Goal: Task Accomplishment & Management: Manage account settings

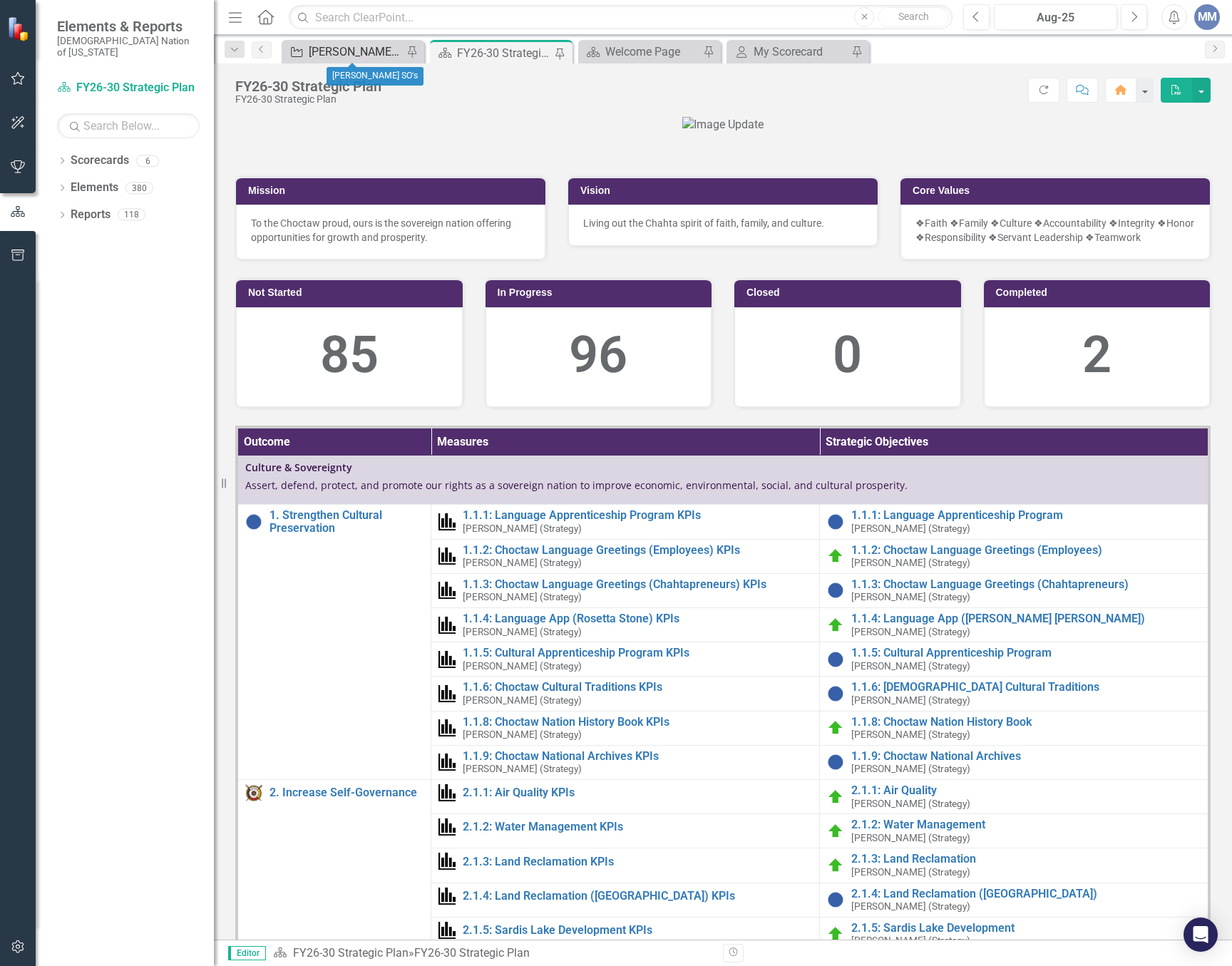
click at [346, 54] on div "[PERSON_NAME] SO's" at bounding box center [355, 52] width 94 height 18
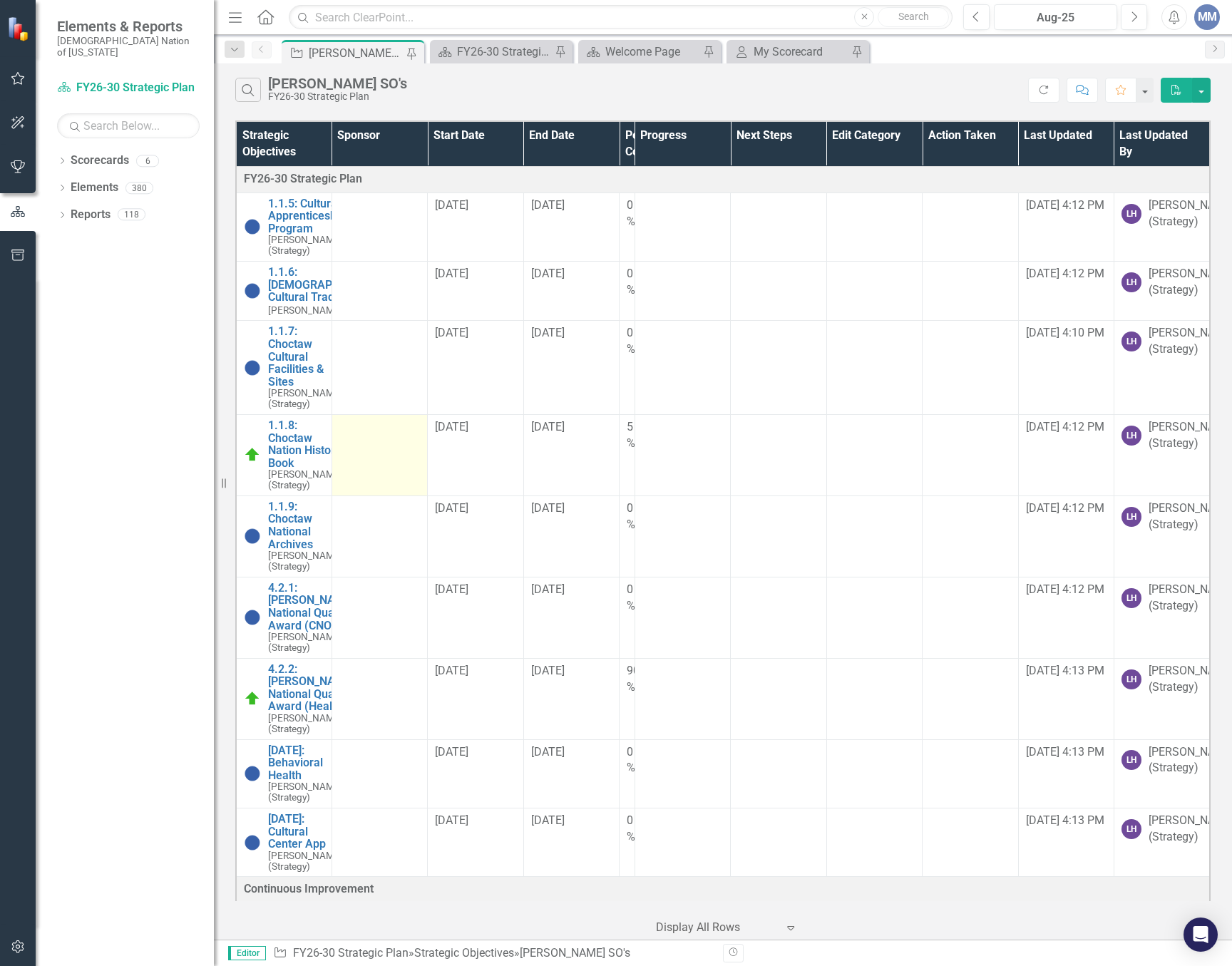
scroll to position [285, 0]
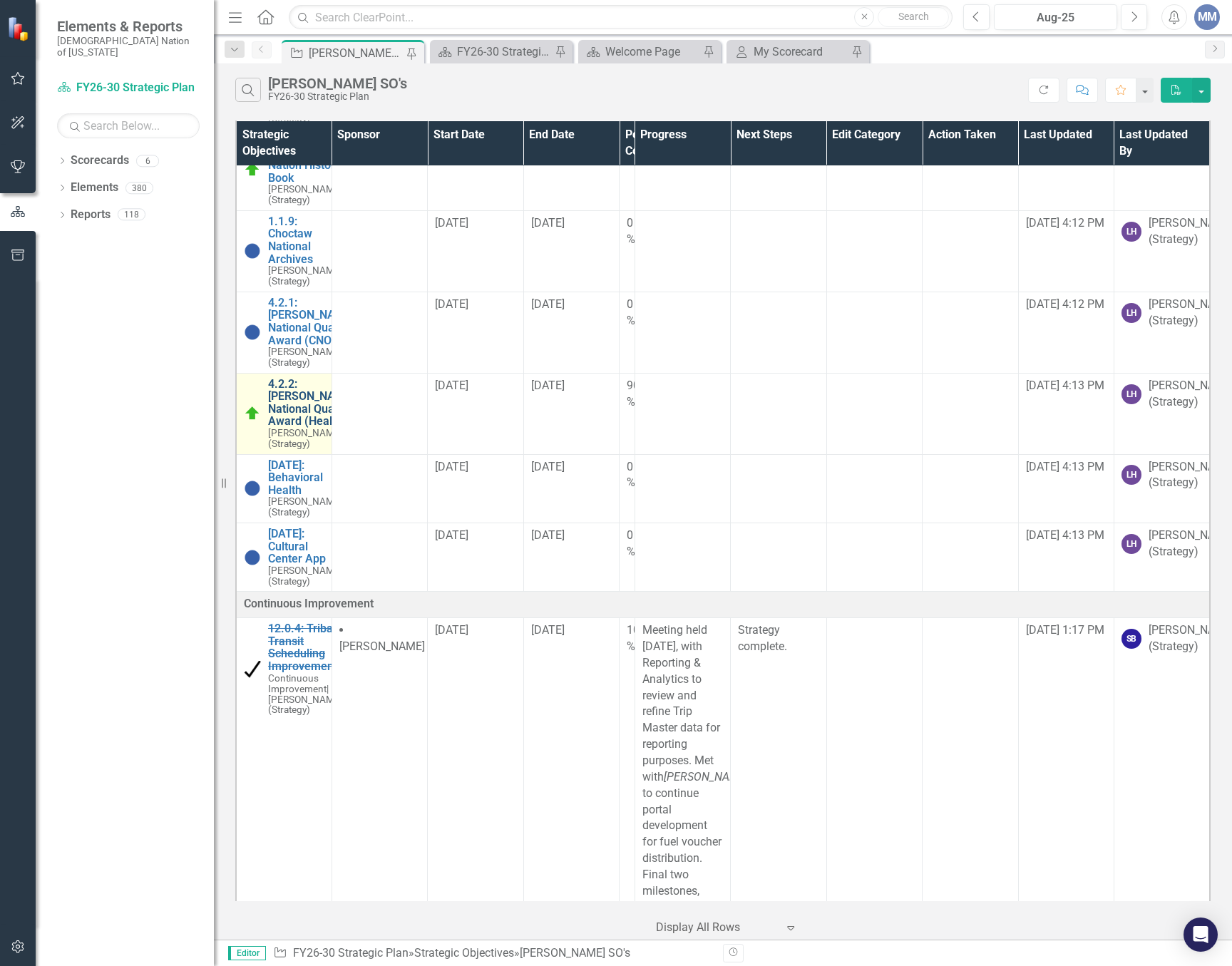
click at [276, 428] on link "4.2.2: [PERSON_NAME] National Quality Award (Health)" at bounding box center [311, 403] width 86 height 50
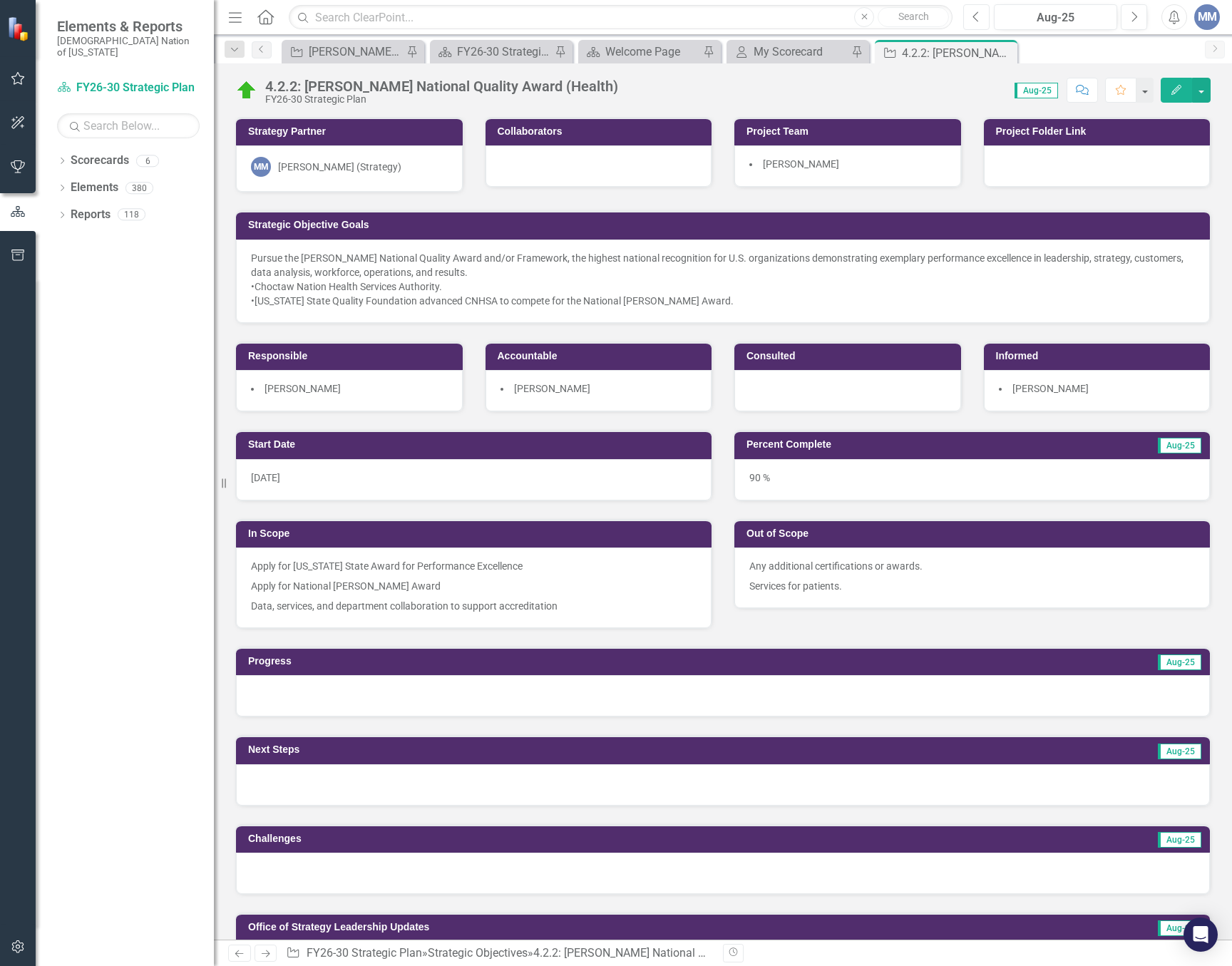
click at [980, 17] on icon "Previous" at bounding box center [975, 17] width 8 height 13
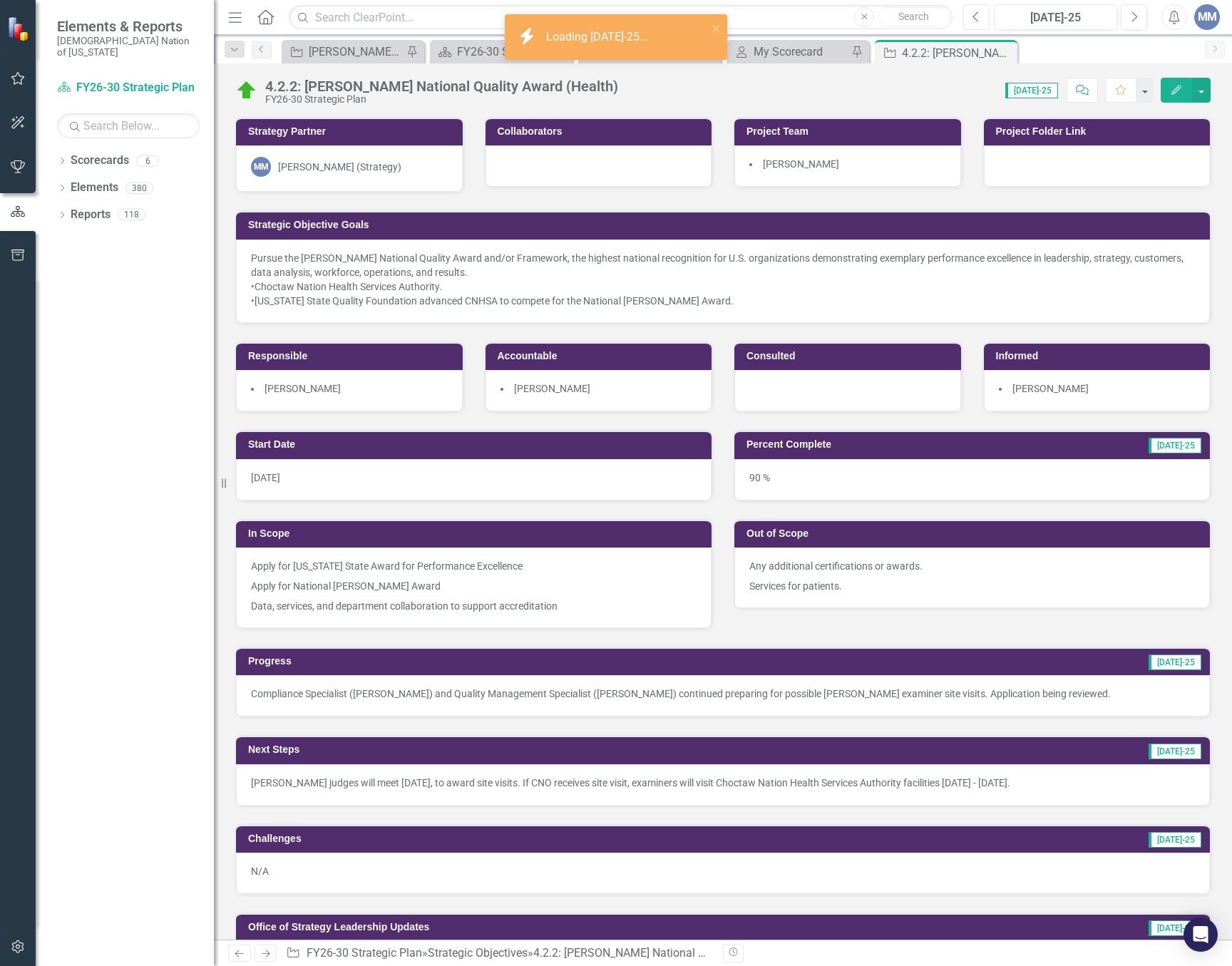
scroll to position [285, 0]
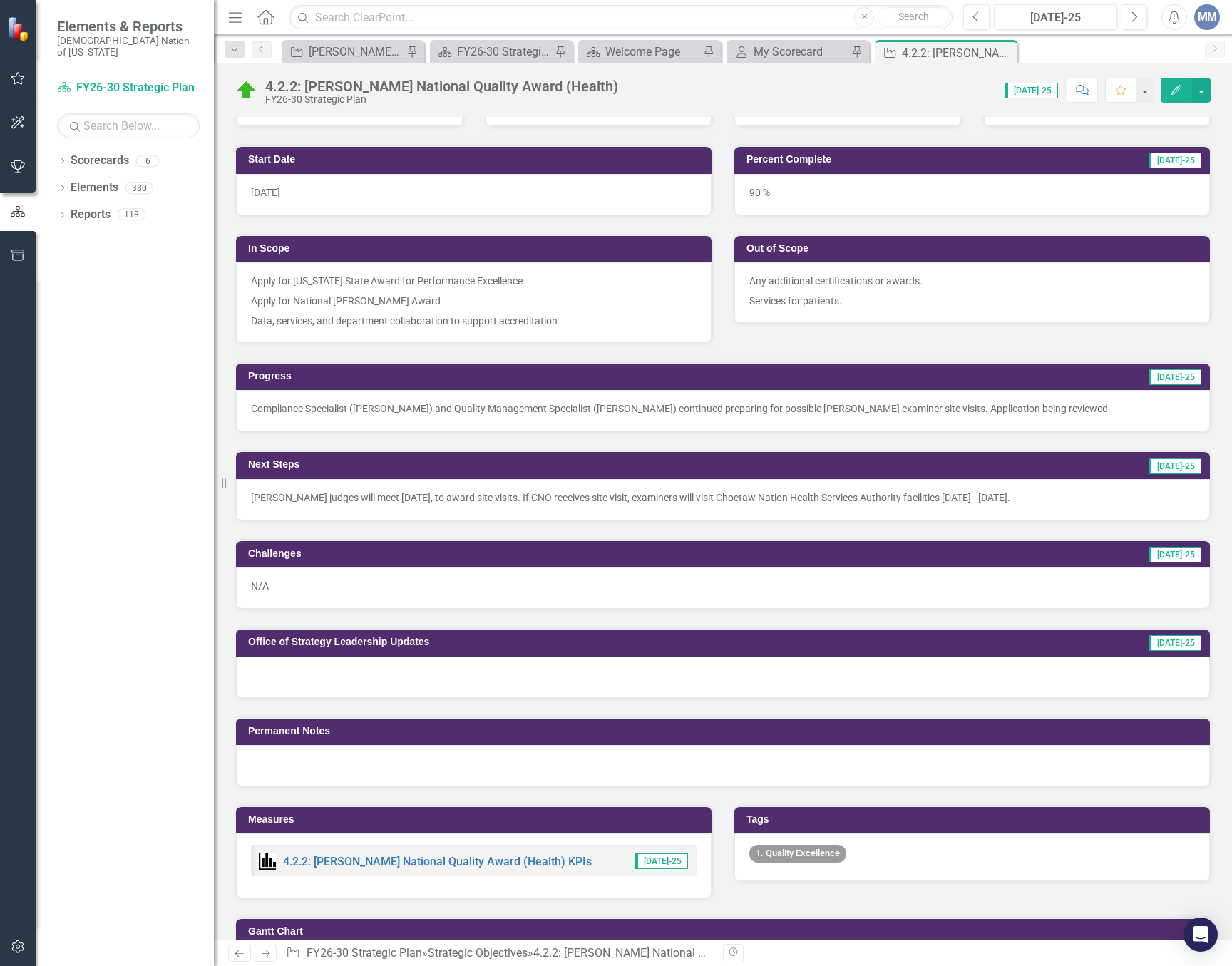
click at [413, 418] on div "Compliance Specialist ([PERSON_NAME]) and Quality Management Specialist ([PERSO…" at bounding box center [722, 411] width 974 height 41
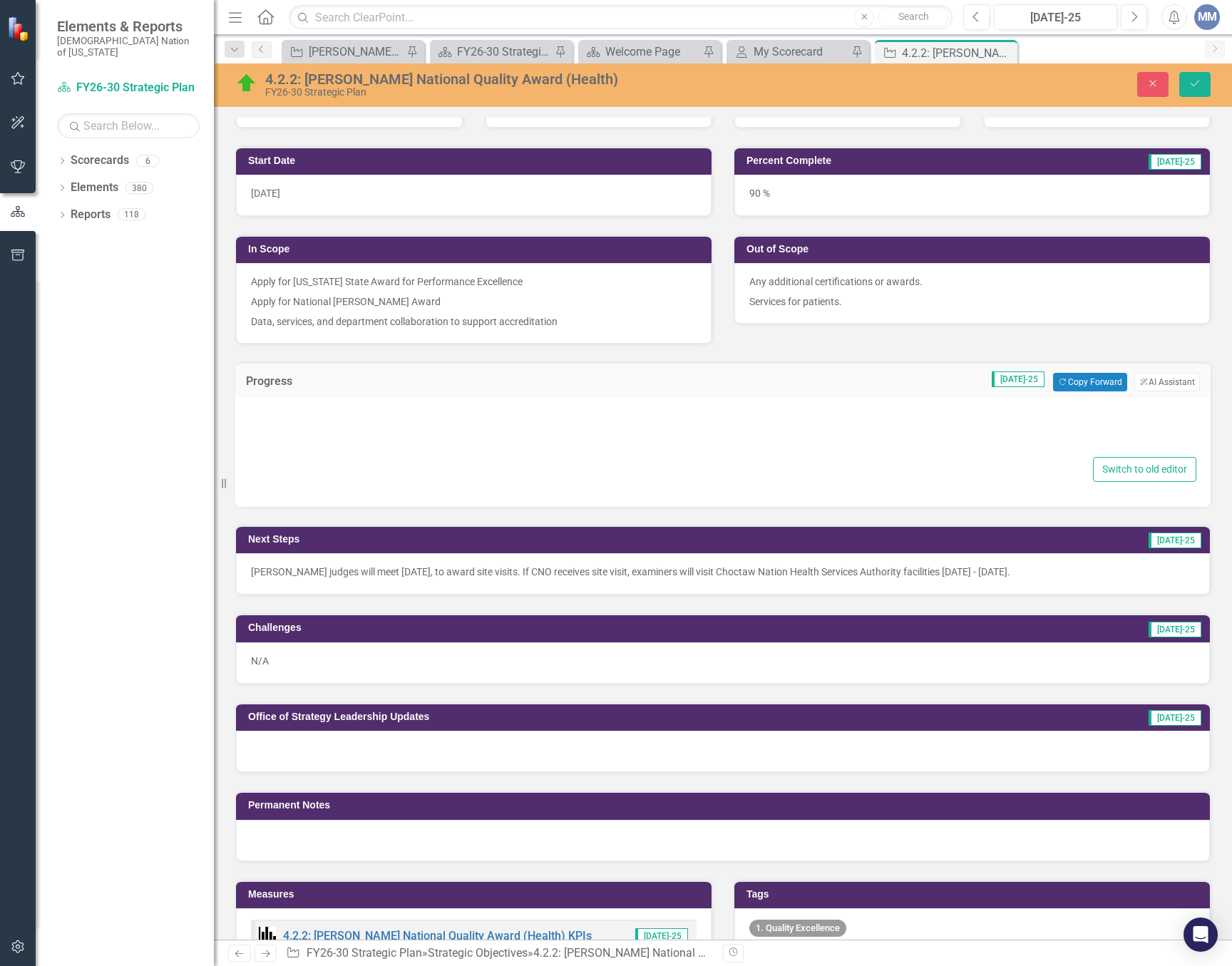
type textarea "<p>Compliance Specialist ([PERSON_NAME]) and Quality Management Specialist ([PE…"
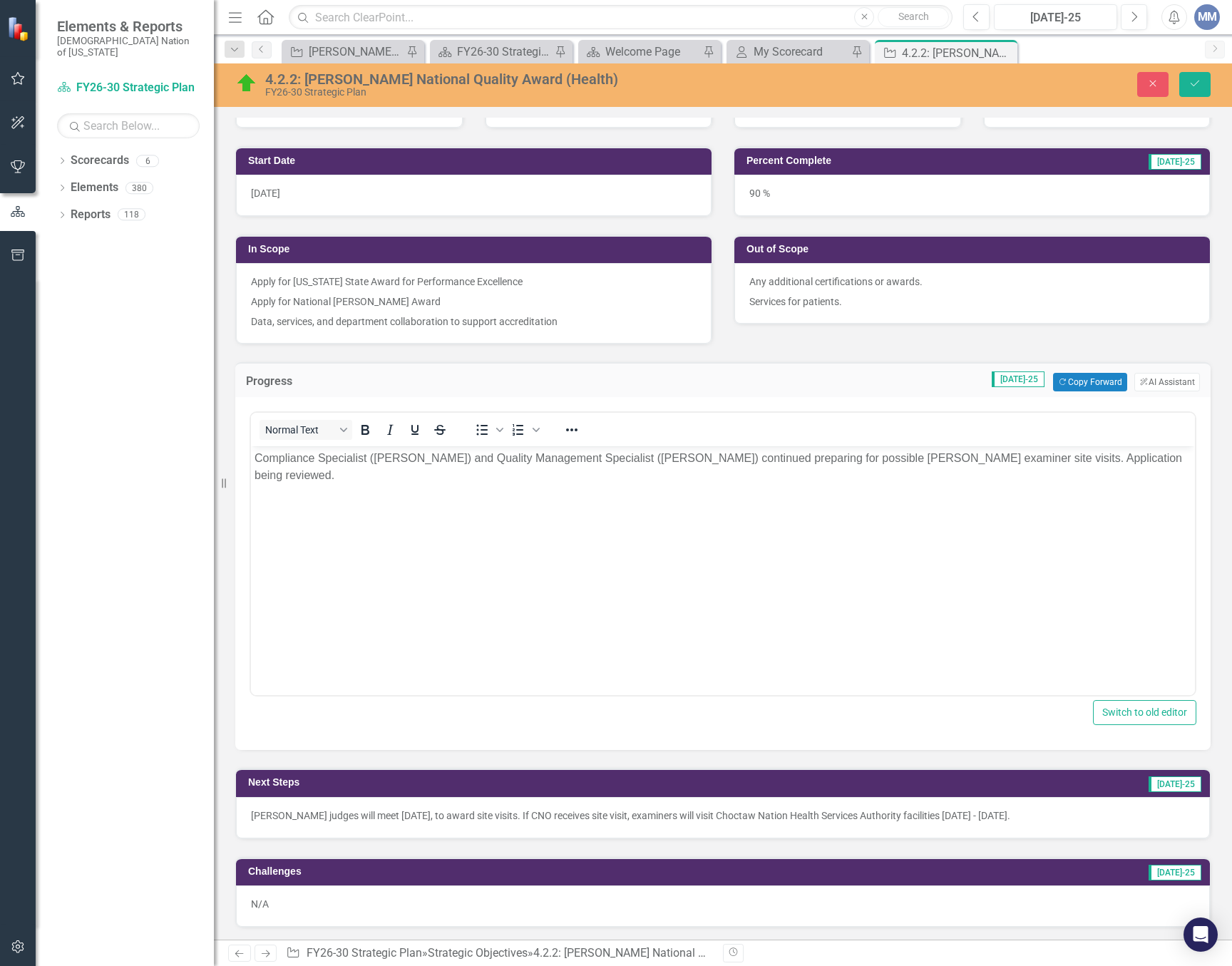
scroll to position [499, 0]
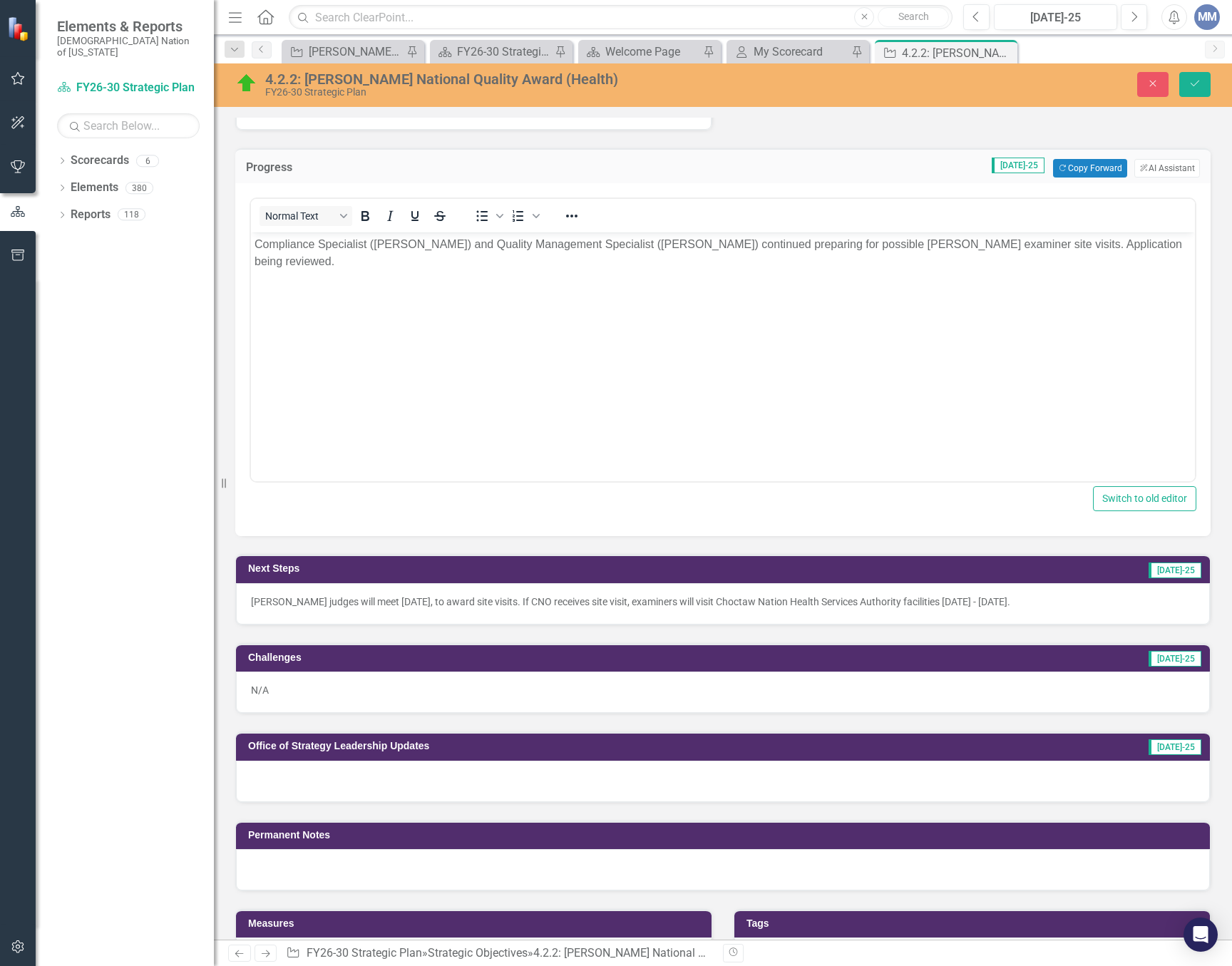
click at [432, 610] on div "[PERSON_NAME] judges will meet [DATE], to award site visits. If CNO receives si…" at bounding box center [722, 604] width 974 height 41
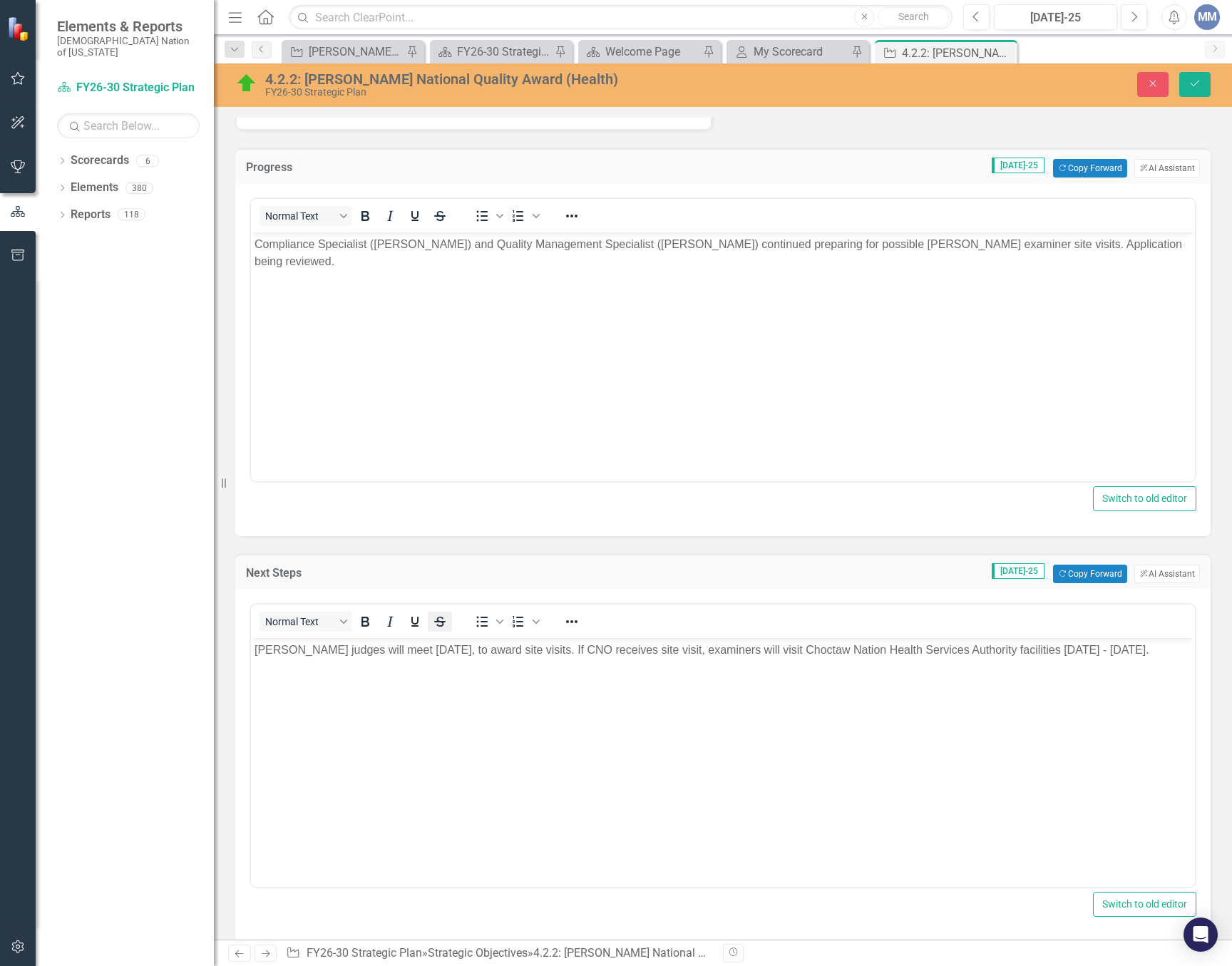
scroll to position [0, 0]
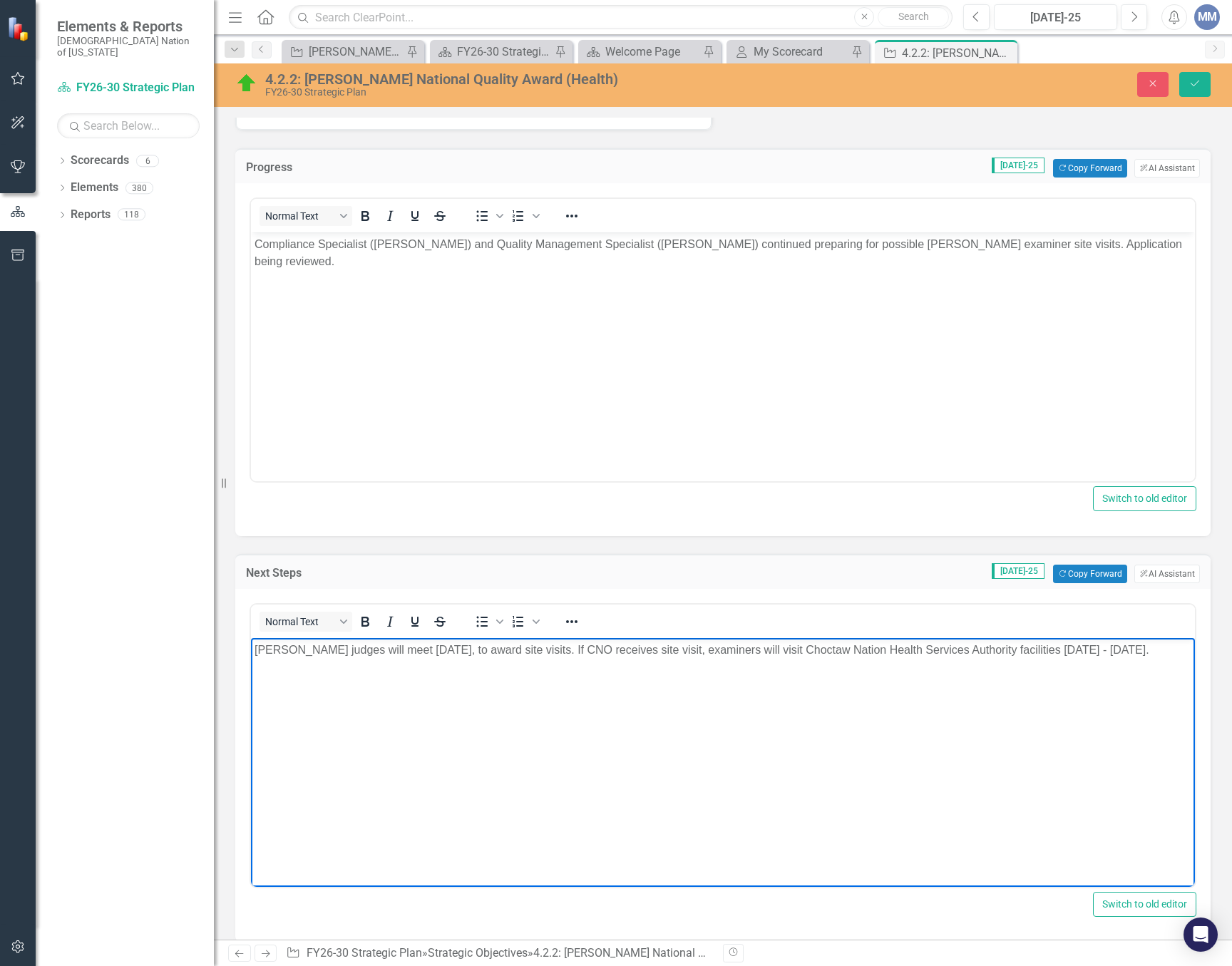
click at [617, 652] on p "[PERSON_NAME] judges will meet [DATE], to award site visits. If CNO receives si…" at bounding box center [722, 649] width 936 height 17
drag, startPoint x: 350, startPoint y: 648, endPoint x: 244, endPoint y: 625, distance: 108.5
click at [251, 638] on html "[PERSON_NAME] judges will meet [DATE], to award site visits. If CNO receives si…" at bounding box center [722, 744] width 943 height 214
copy p "[PERSON_NAME]"
click at [1158, 93] on button "Close" at bounding box center [1152, 85] width 31 height 25
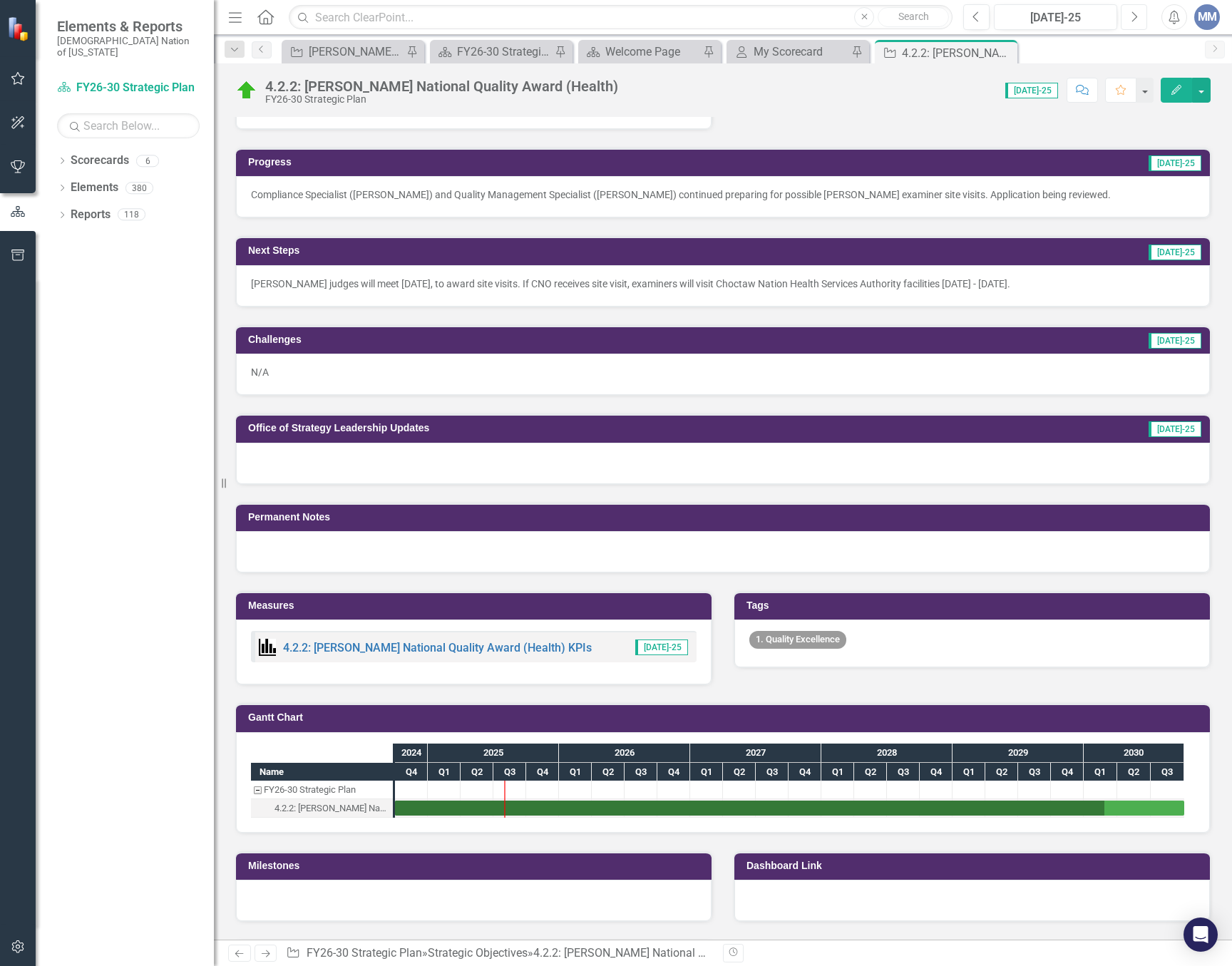
click at [1140, 15] on button "Next" at bounding box center [1133, 17] width 26 height 26
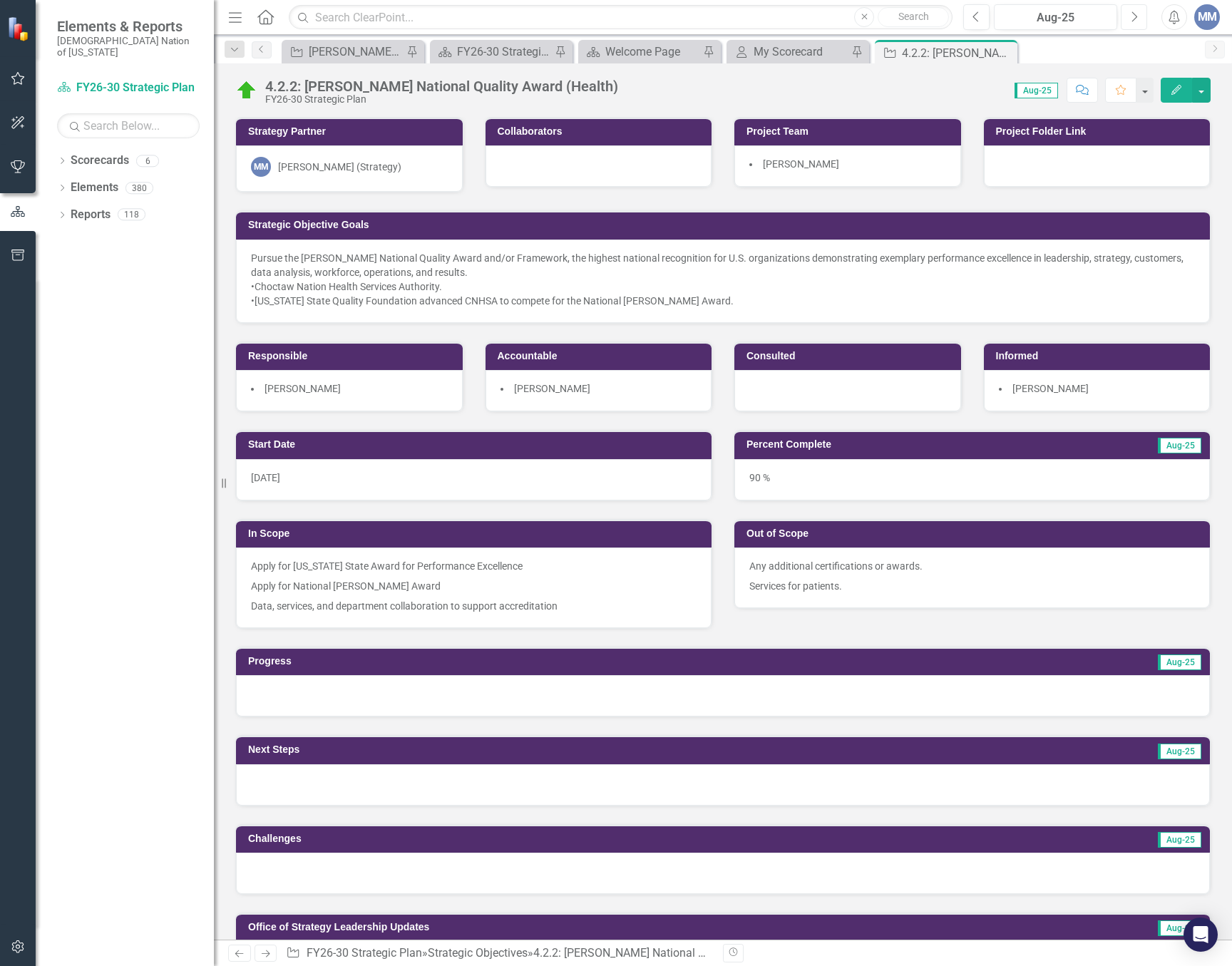
scroll to position [285, 0]
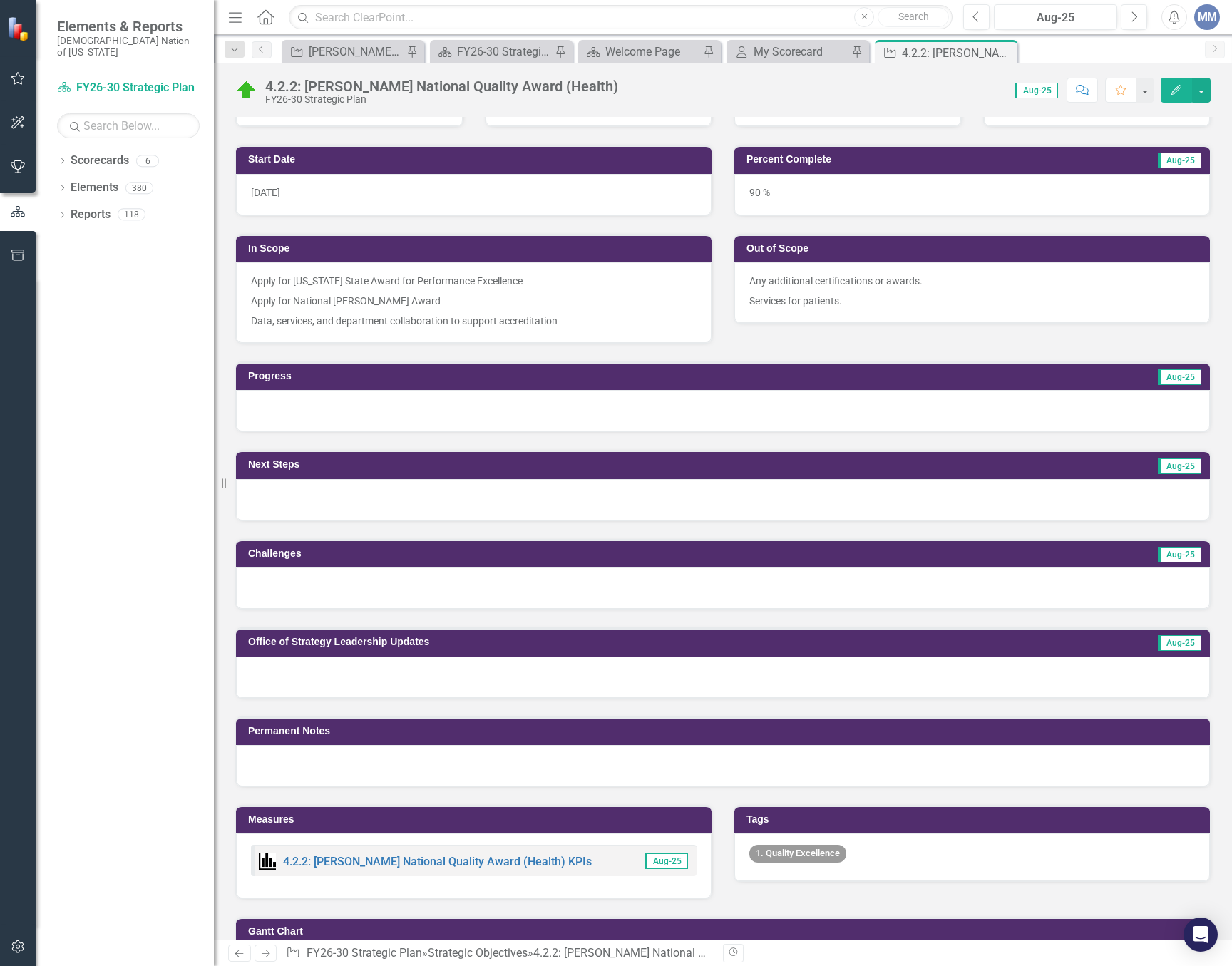
click at [321, 411] on div at bounding box center [722, 411] width 974 height 41
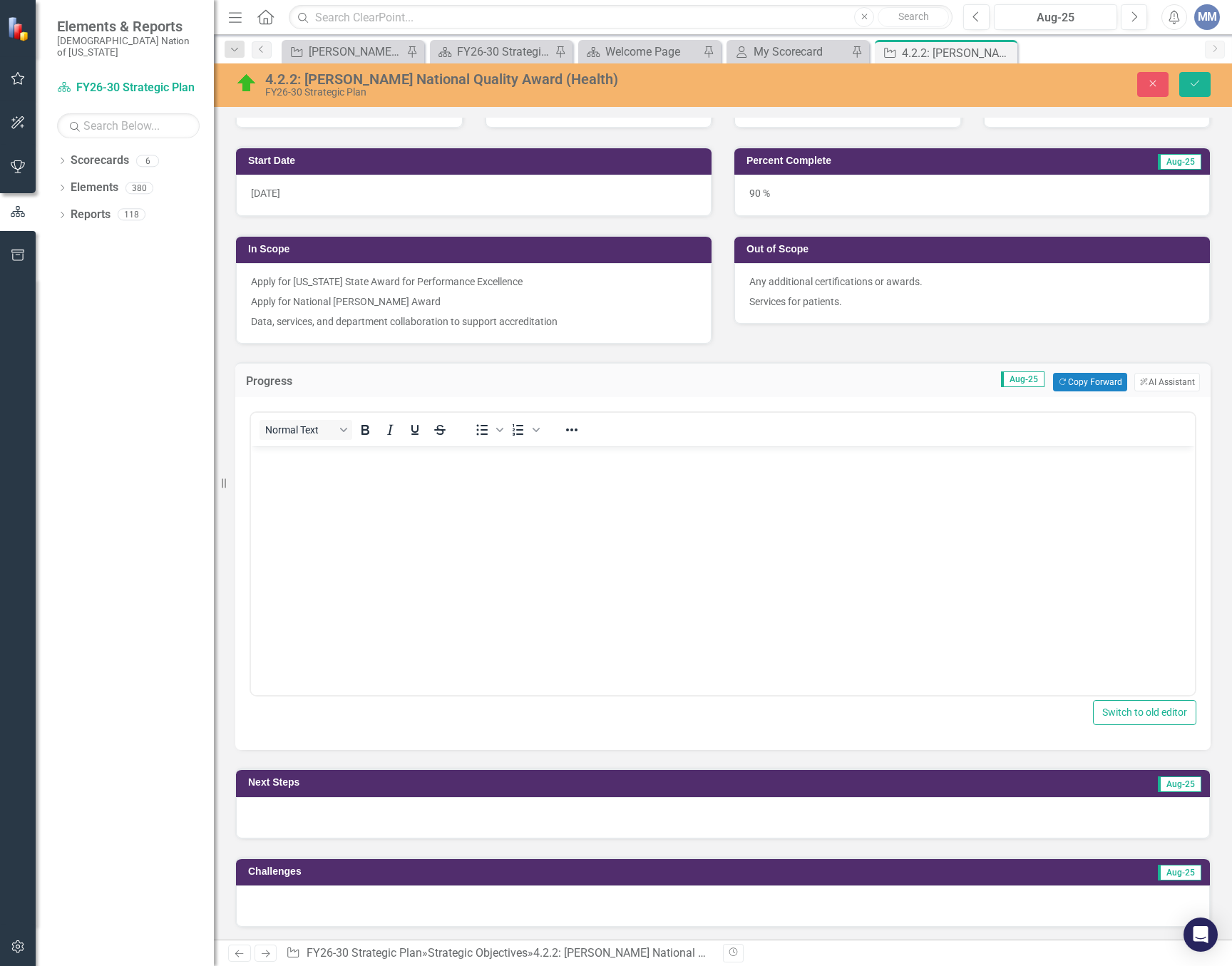
scroll to position [0, 0]
click at [325, 487] on body "Rich Text Area. Press ALT-0 for help." at bounding box center [722, 553] width 943 height 214
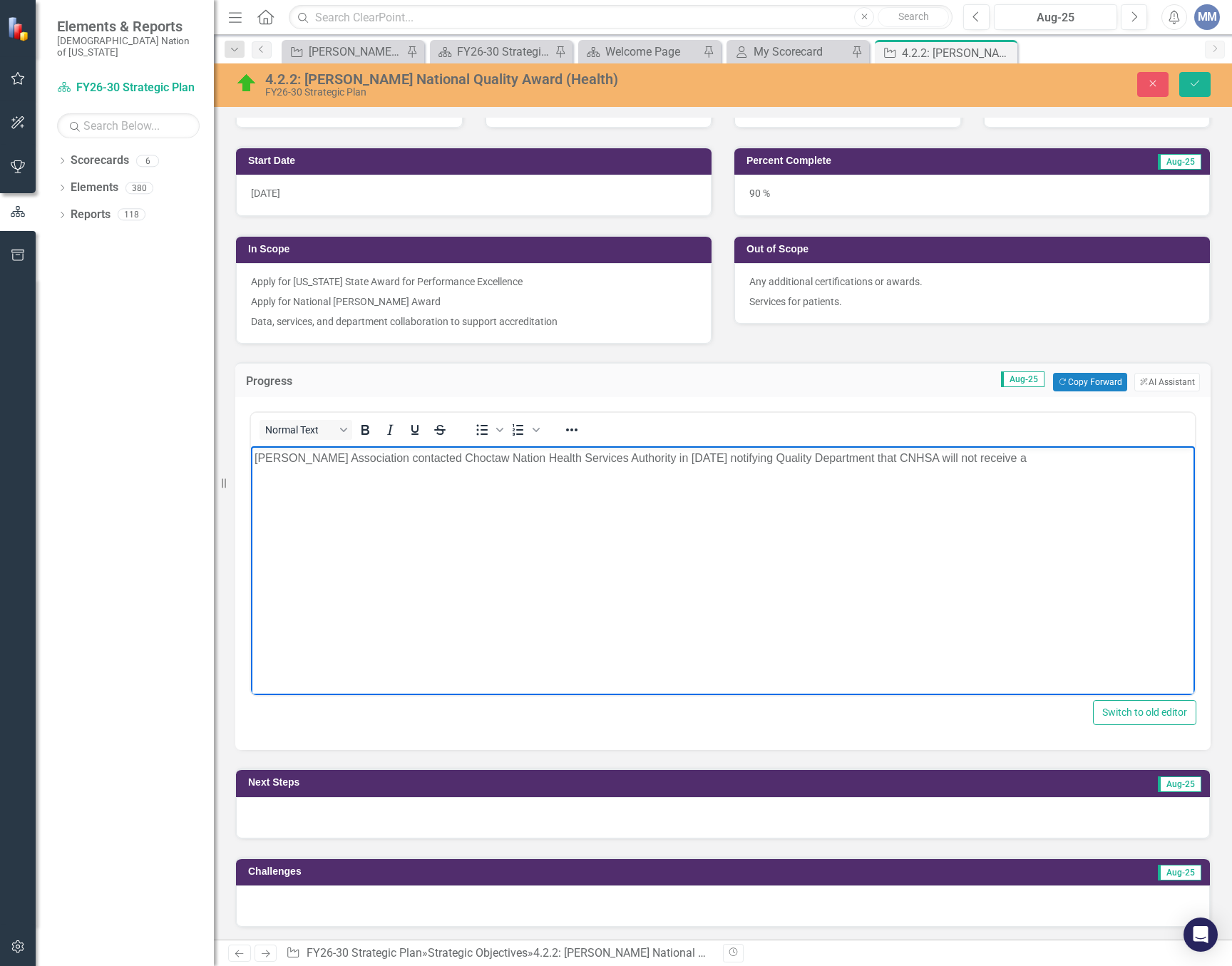
click at [730, 453] on p "[PERSON_NAME] Association contacted Choctaw Nation Health Services Authority in…" at bounding box center [722, 458] width 936 height 17
click at [1128, 458] on p "[PERSON_NAME] Association contacted Choctaw Nation Health Services Authority in…" at bounding box center [722, 458] width 936 height 17
click at [501, 487] on body "[PERSON_NAME] Association contacted Choctaw Nation Health Services Authority in…" at bounding box center [722, 553] width 943 height 214
click at [417, 473] on p "[PERSON_NAME] Association contacted Choctaw Nation Health Services Authority in…" at bounding box center [722, 467] width 936 height 34
click at [402, 476] on p "[PERSON_NAME] Association contacted Choctaw Nation Health Services Authority in…" at bounding box center [722, 467] width 936 height 34
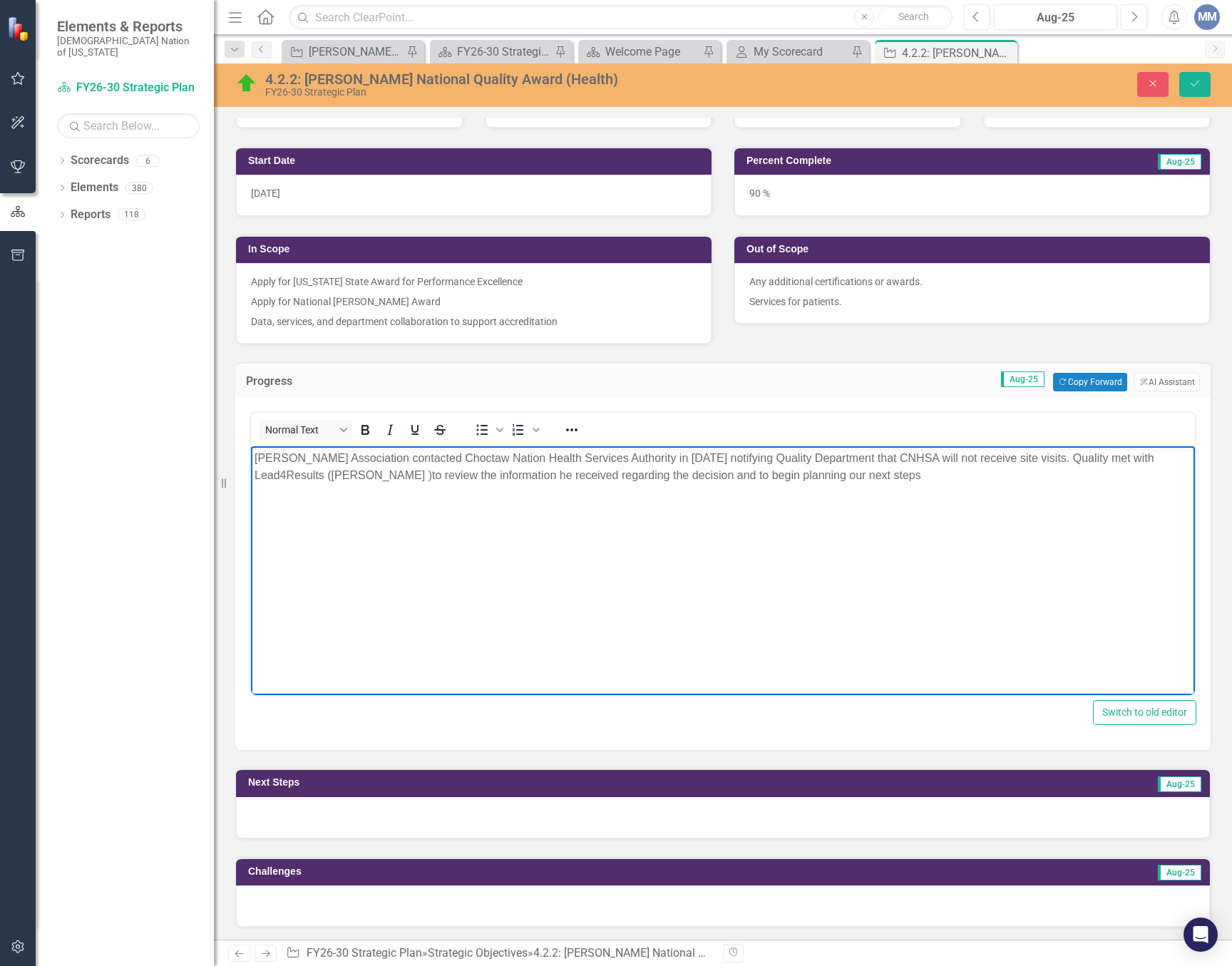
click at [458, 477] on span "to review the information he received regarding the decision and to begin plann…" at bounding box center [676, 476] width 489 height 13
click at [631, 477] on span "to review information he received regarding the decision and to begin planning …" at bounding box center [666, 476] width 469 height 13
click at [718, 475] on span "to review information he received regarding decision and to begin planning our …" at bounding box center [657, 476] width 451 height 13
click at [776, 477] on span "to review information he received regarding decision and began planning our nex…" at bounding box center [653, 476] width 442 height 13
click at [817, 480] on p "[PERSON_NAME] Association contacted Choctaw Nation Health Services Authority in…" at bounding box center [722, 467] width 936 height 34
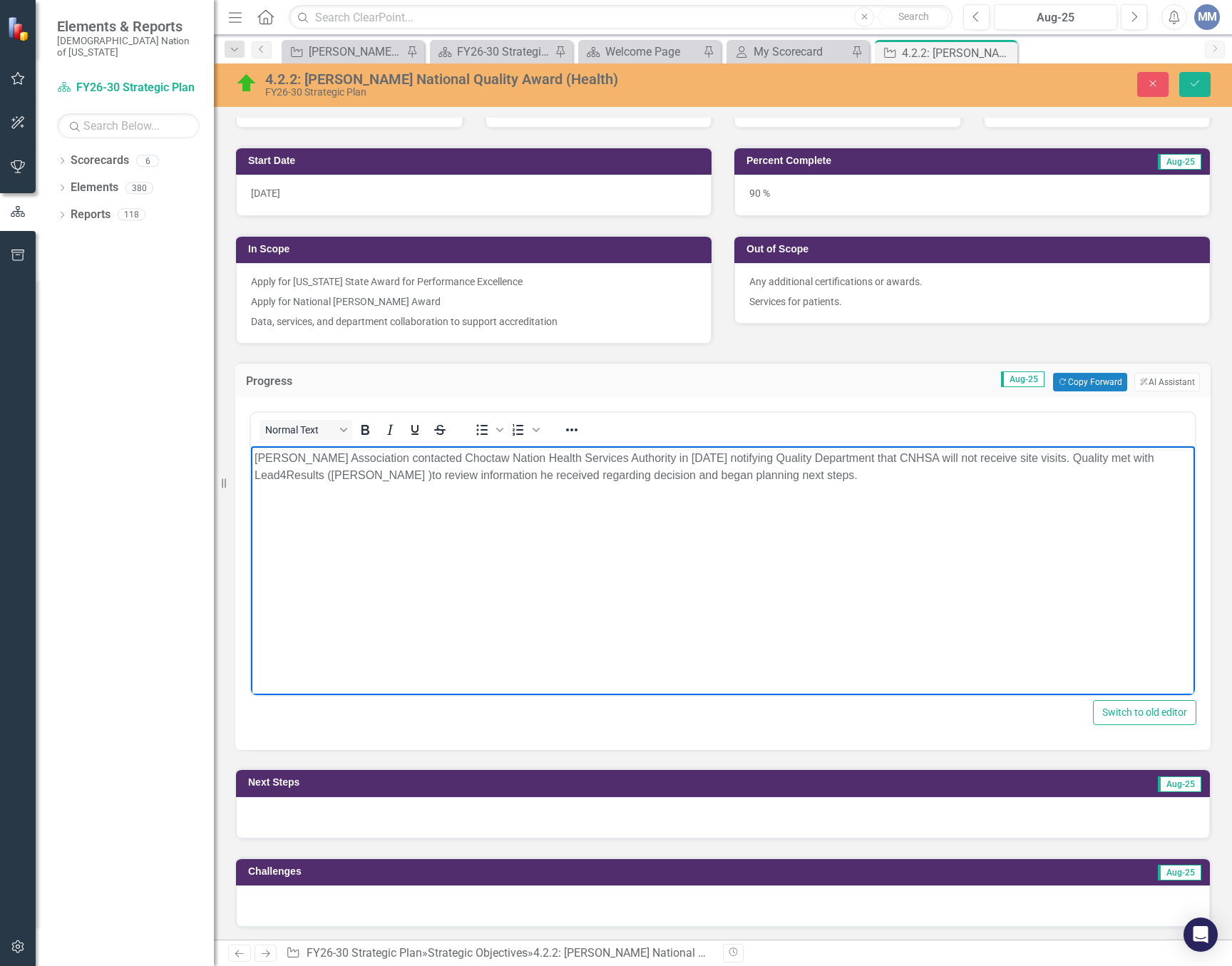
scroll to position [357, 0]
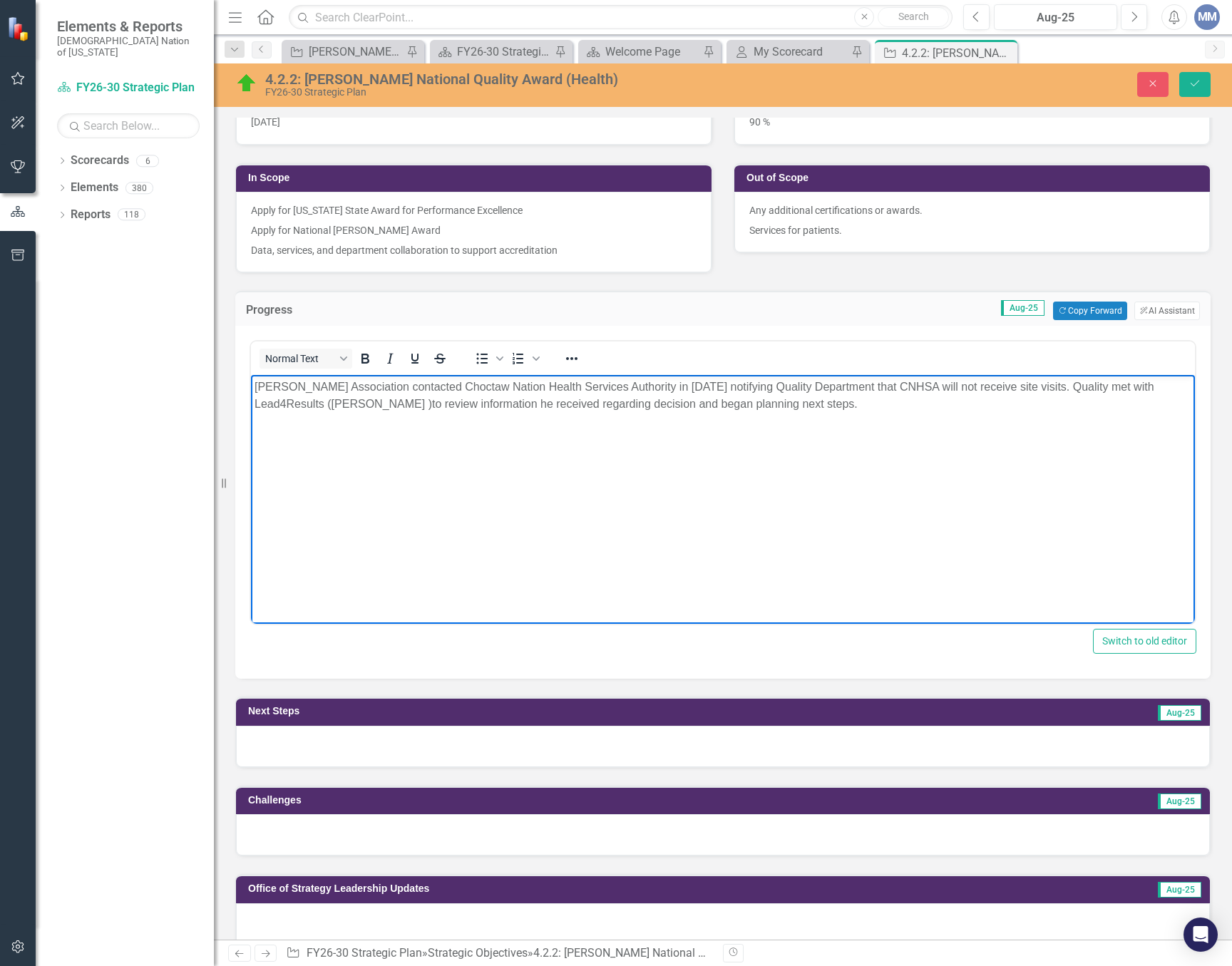
click at [479, 755] on div at bounding box center [722, 747] width 974 height 41
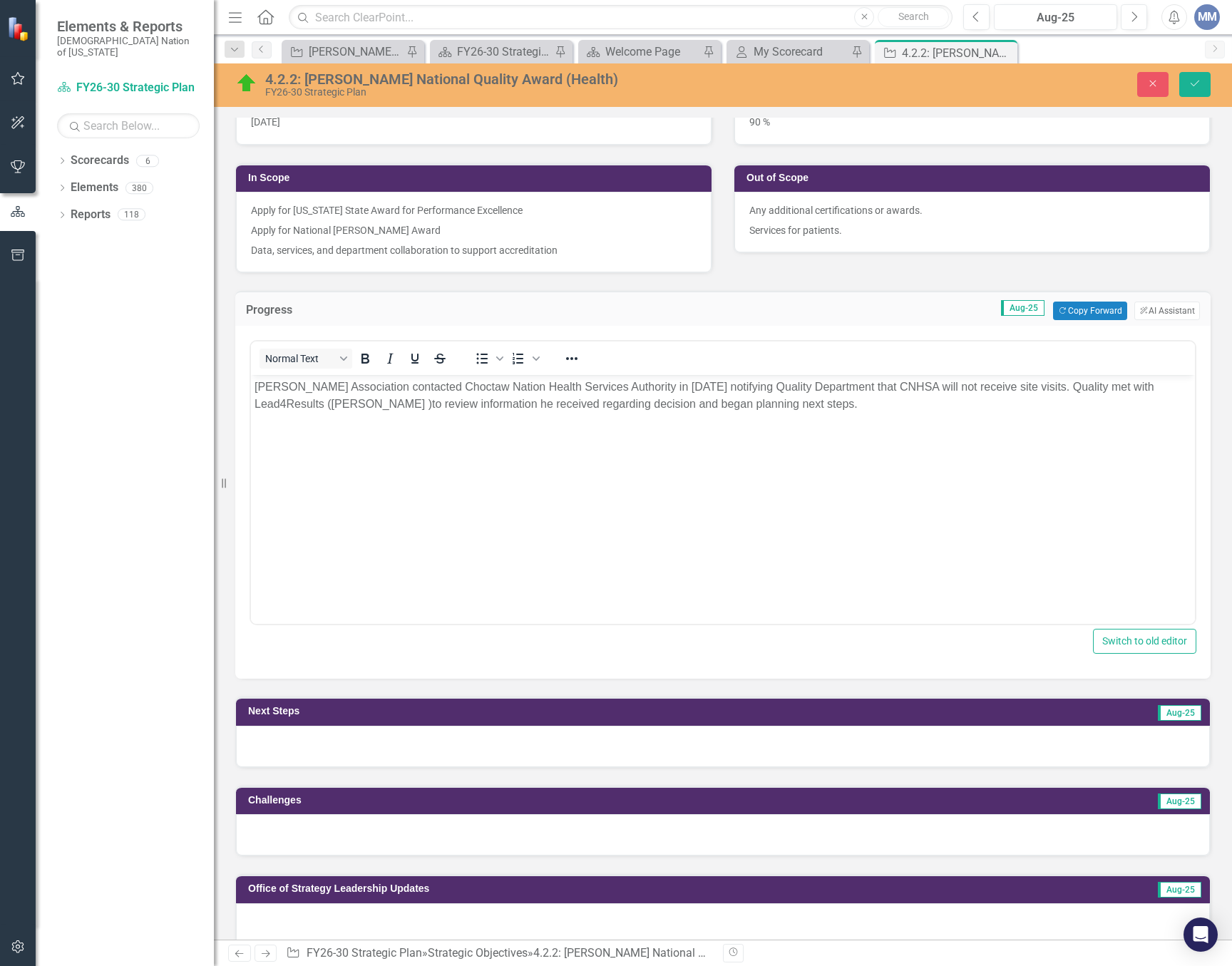
click at [479, 755] on div at bounding box center [722, 747] width 974 height 41
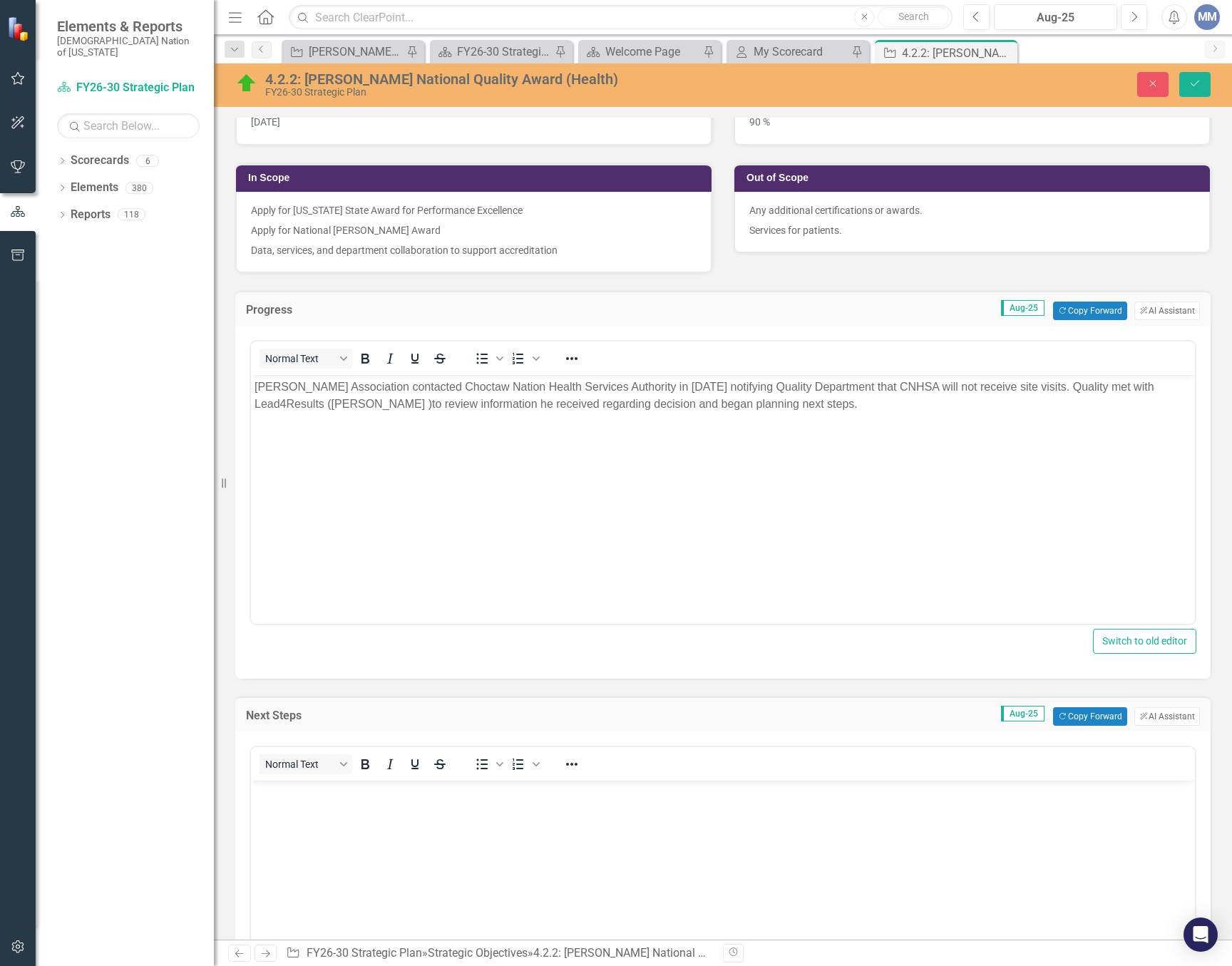
scroll to position [0, 0]
click at [339, 823] on body "Rich Text Area. Press ALT-0 for help." at bounding box center [722, 887] width 943 height 214
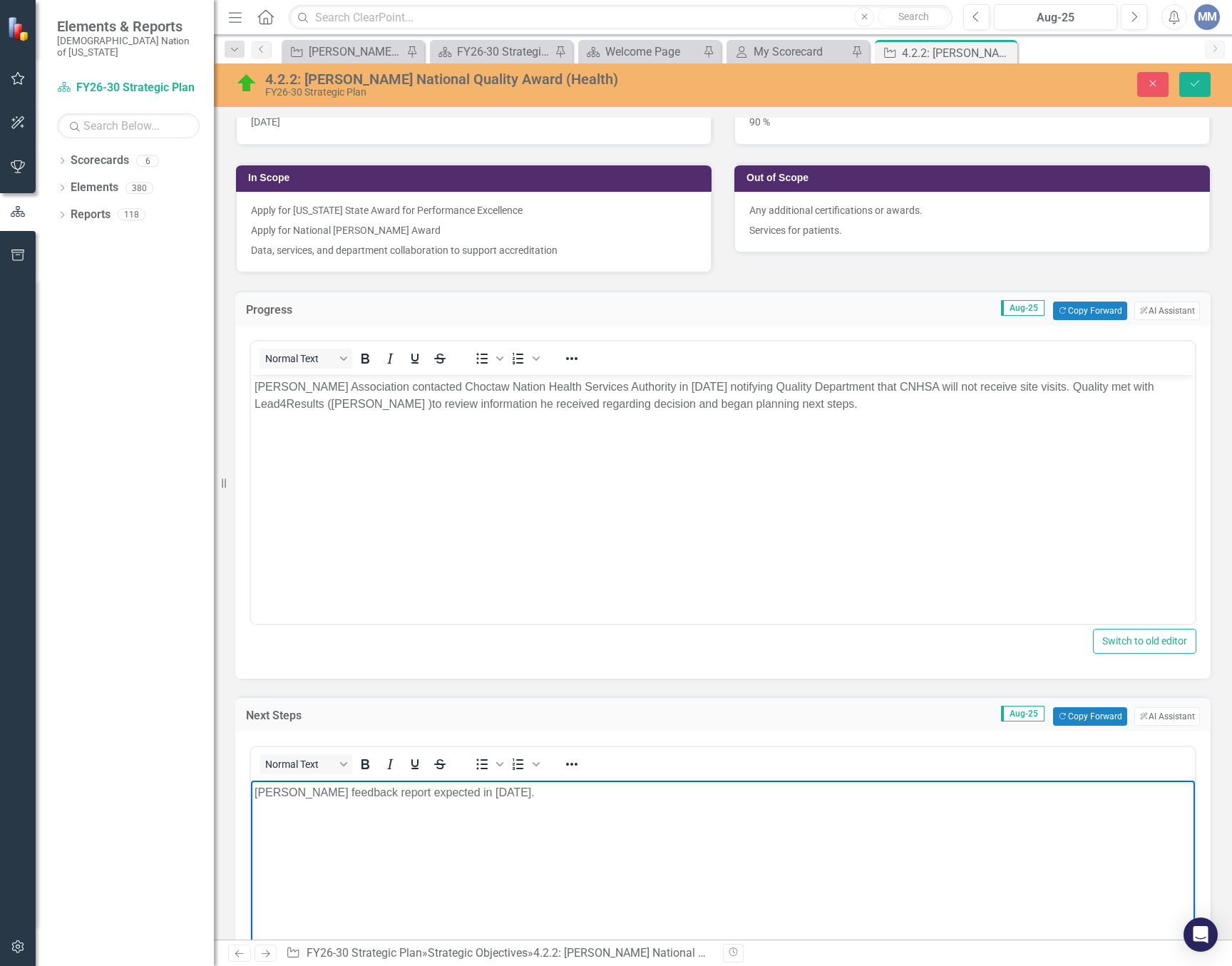
click at [549, 793] on p "[PERSON_NAME] feedback report expected in [DATE]." at bounding box center [722, 792] width 936 height 17
drag, startPoint x: 549, startPoint y: 793, endPoint x: 538, endPoint y: 792, distance: 11.0
click at [538, 792] on p "[PERSON_NAME] feedback report expected in [DATE]." at bounding box center [722, 792] width 936 height 17
click at [531, 792] on span "report that will provide the judges’ and examiners’ perspectives and recommenda…" at bounding box center [719, 801] width 929 height 30
click at [588, 792] on span "eport that will provide the judges’ and examiners’ perspectives and recommendat…" at bounding box center [722, 801] width 936 height 30
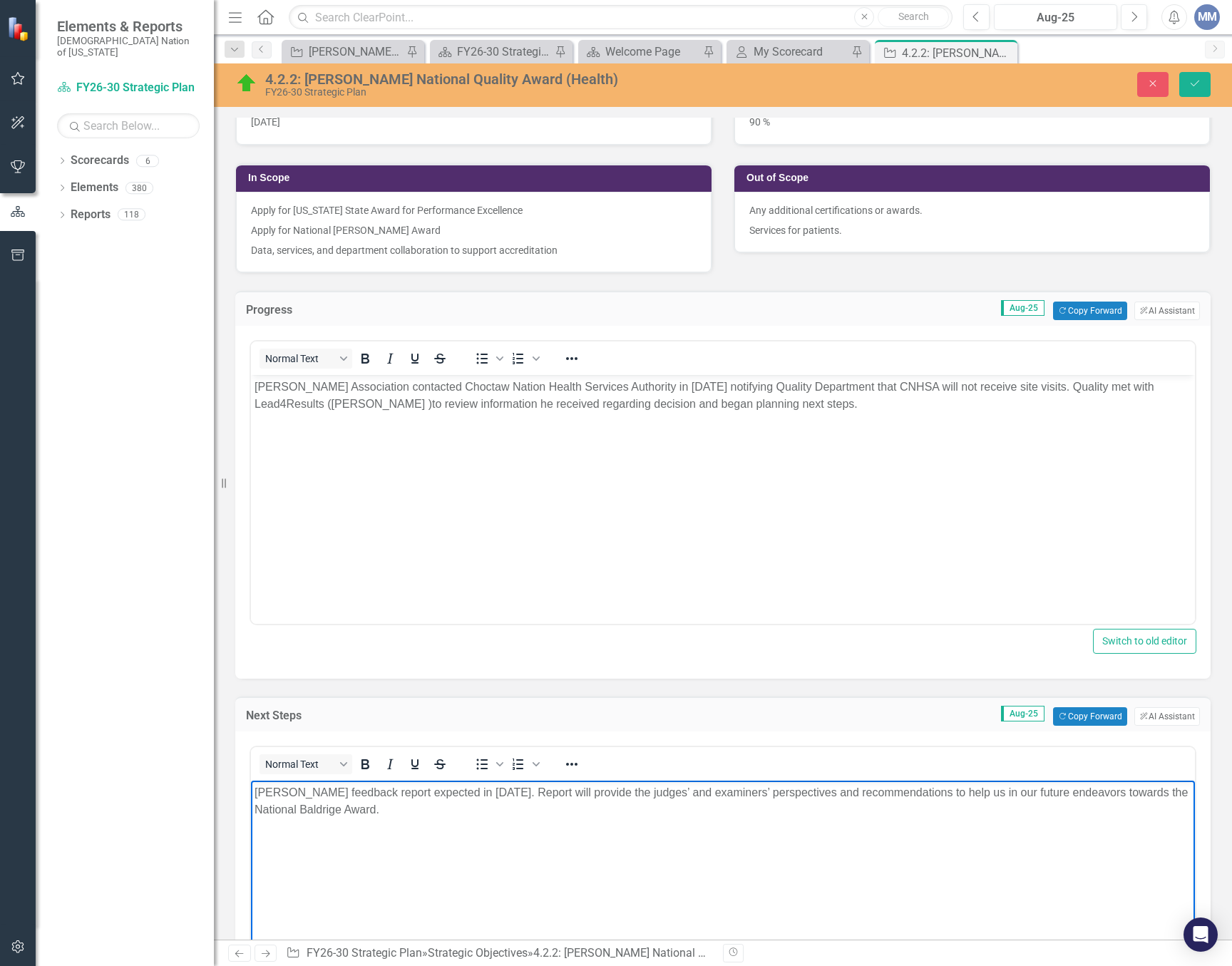
click at [1022, 789] on span "eport will provide the judges’ and examiners’ perspectives and recommendations …" at bounding box center [721, 801] width 933 height 30
click at [1144, 796] on p "[PERSON_NAME] feedback report expected in [DATE]. R eport will provide the judg…" at bounding box center [722, 801] width 936 height 34
click at [413, 801] on p "[PERSON_NAME] feedback report expected in [DATE]. R eport will provide the judg…" at bounding box center [722, 801] width 936 height 34
click at [384, 822] on body "[PERSON_NAME] feedback report expected in [DATE]. R eport will provide the judg…" at bounding box center [722, 887] width 943 height 214
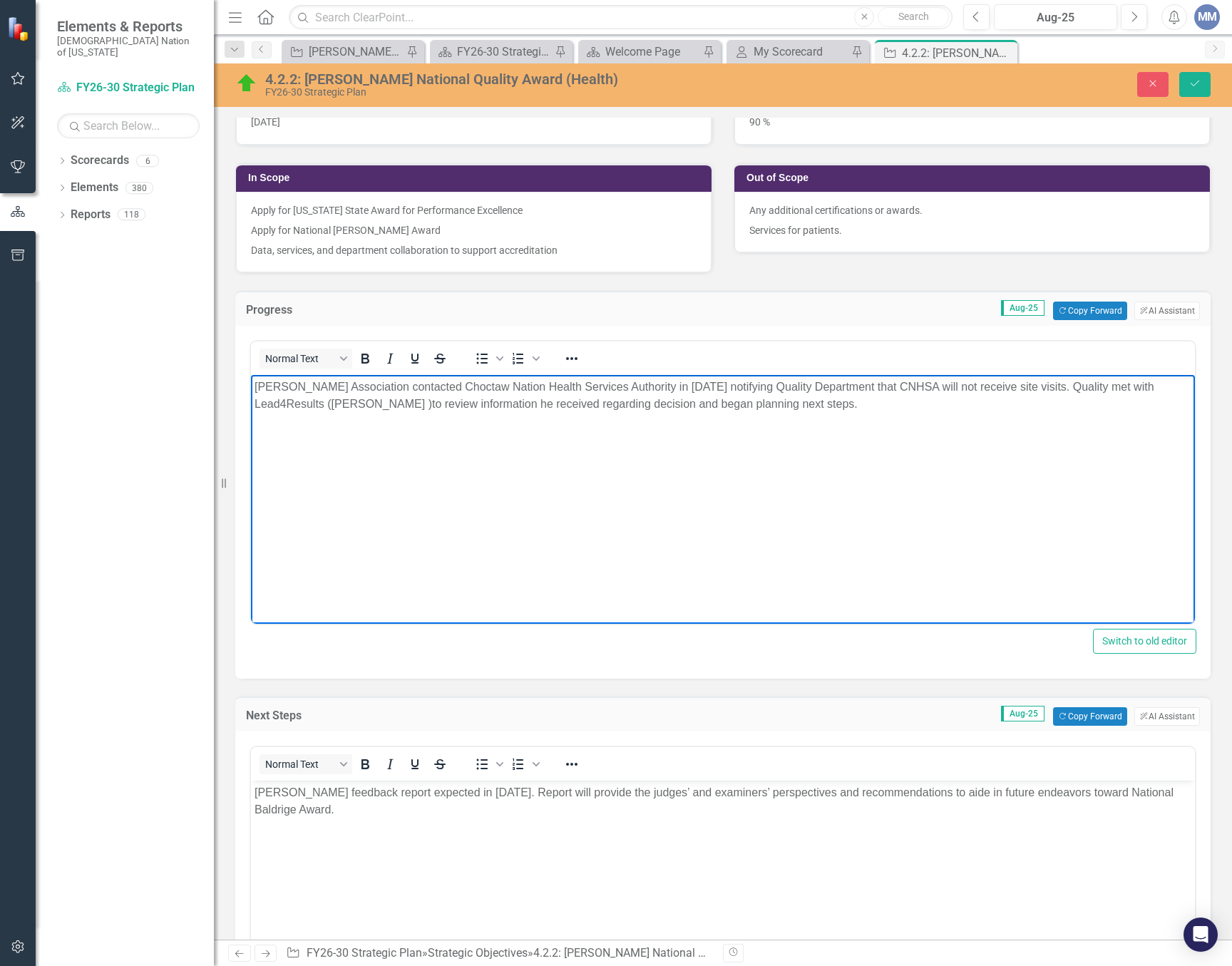
click at [684, 385] on p "[PERSON_NAME] Association contacted Choctaw Nation Health Services Authority in…" at bounding box center [722, 395] width 936 height 34
click at [1115, 386] on p "[PERSON_NAME] Association contacted Choctaw Nation Health Services Authority on…" at bounding box center [722, 395] width 936 height 34
click at [1079, 394] on p "[PERSON_NAME] Association contacted Choctaw Nation Health Services Authority on…" at bounding box center [722, 395] width 936 height 34
click at [1110, 388] on p "[PERSON_NAME] Association contacted Choctaw Nation Health Services Authority on…" at bounding box center [722, 395] width 936 height 34
click at [1091, 444] on body "[PERSON_NAME] Association contacted Choctaw Nation Health Services Authority on…" at bounding box center [722, 481] width 943 height 214
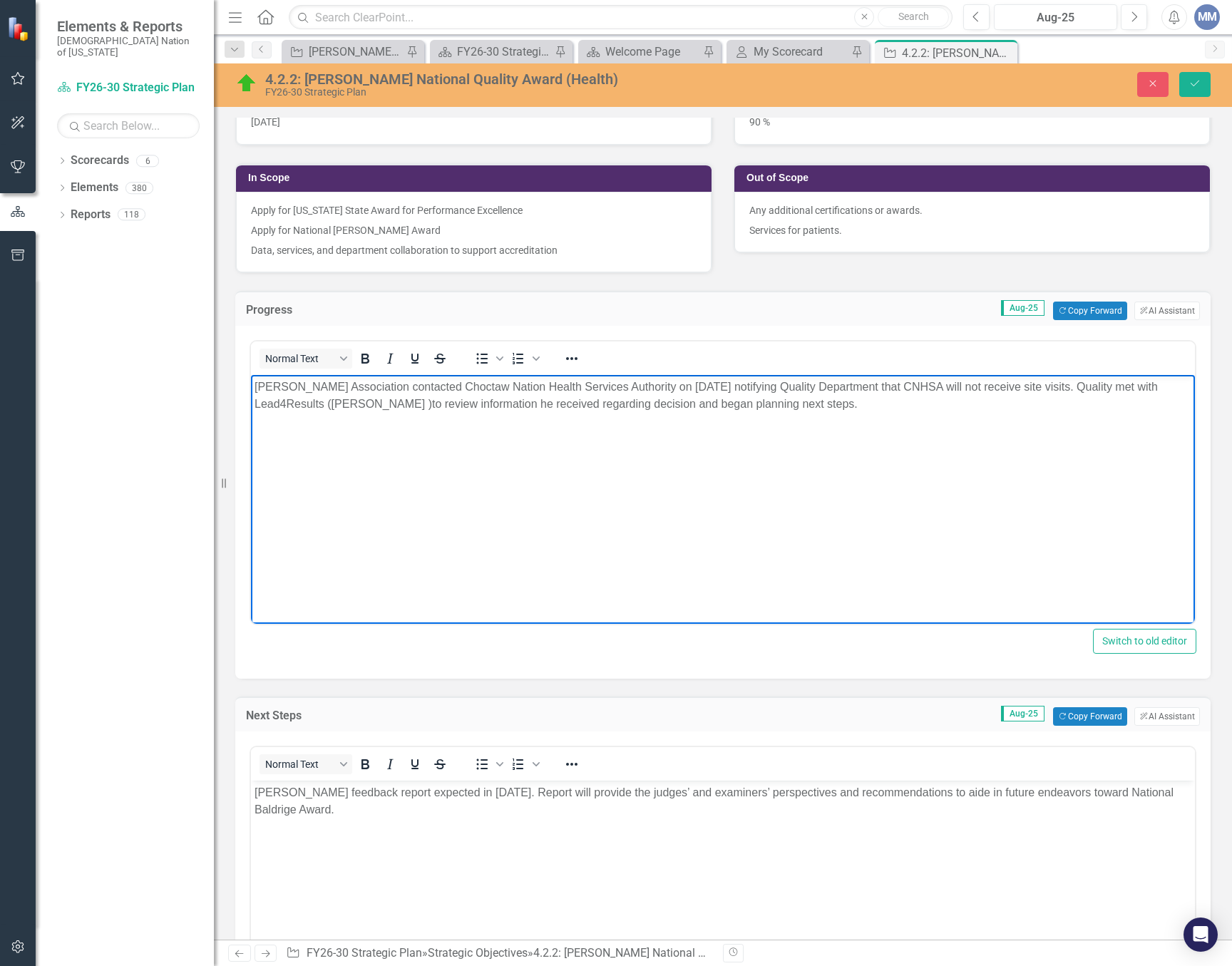
click at [1167, 382] on p "[PERSON_NAME] Association contacted Choctaw Nation Health Services Authority on…" at bounding box center [722, 395] width 936 height 34
click at [437, 404] on p "[PERSON_NAME] Association contacted Choctaw Nation Health Services Authority on…" at bounding box center [722, 395] width 936 height 34
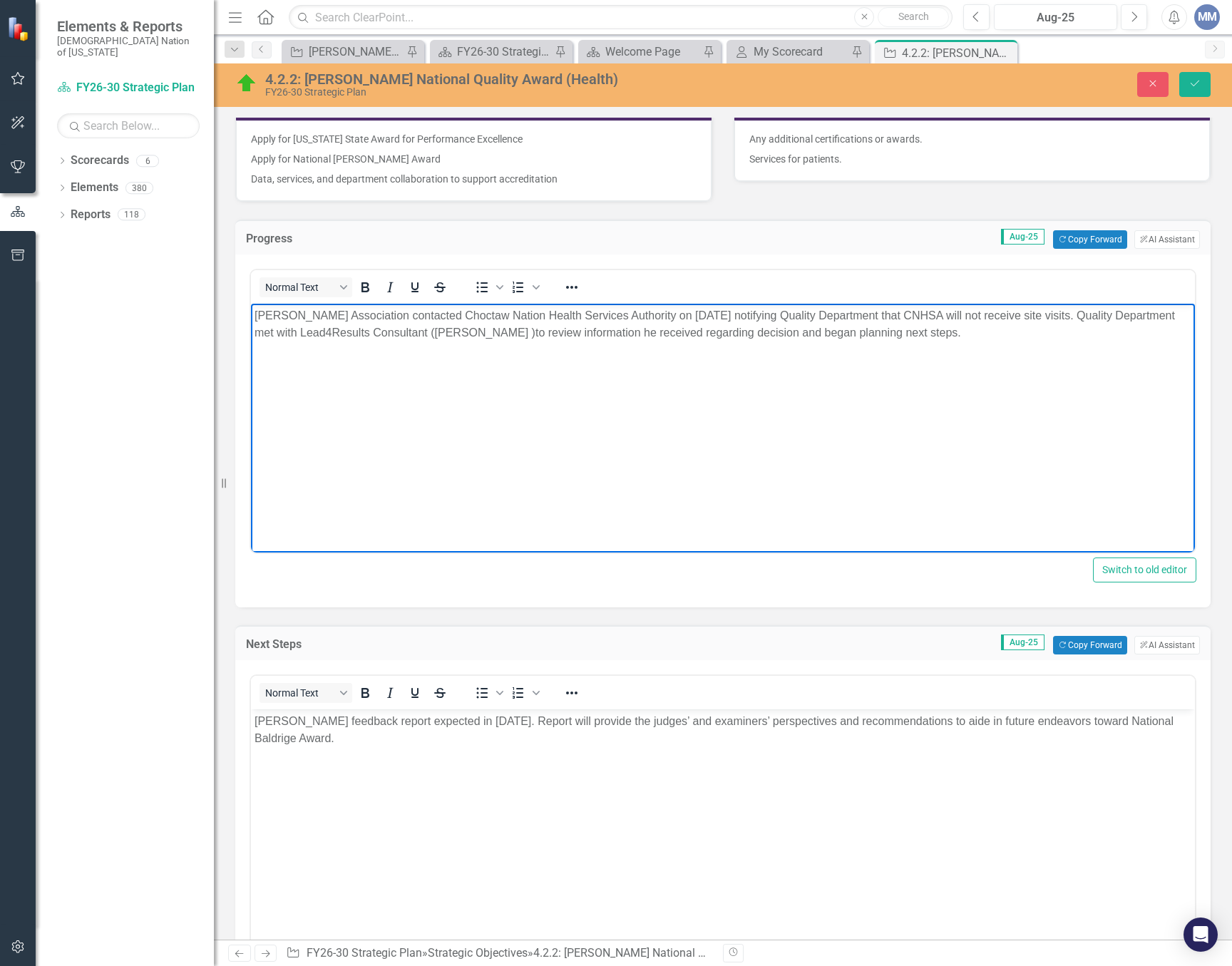
click at [637, 712] on body "[PERSON_NAME] feedback report expected in [DATE]. R eport will provide the judg…" at bounding box center [722, 816] width 943 height 214
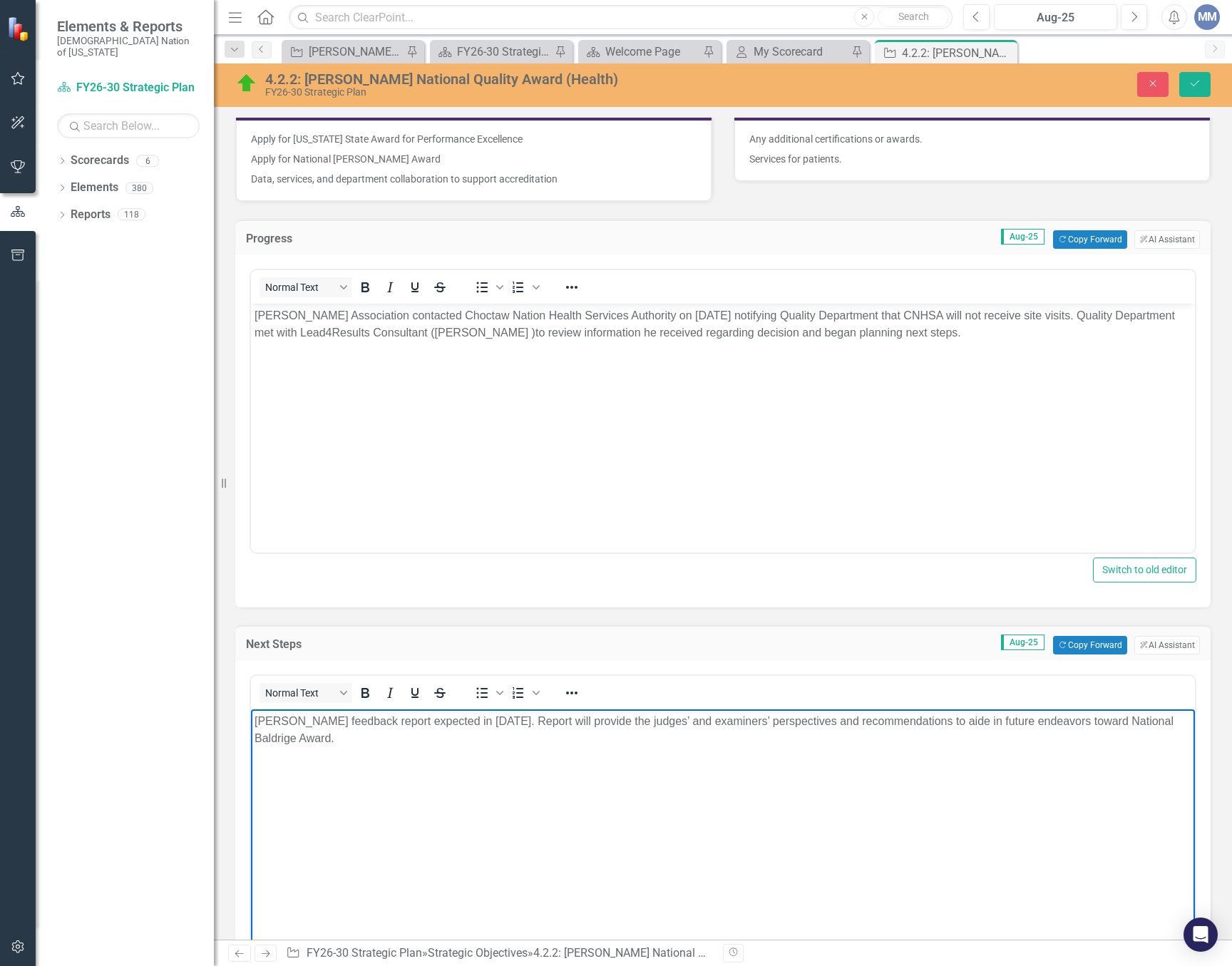
click at [519, 332] on p "[PERSON_NAME] Association contacted Choctaw Nation Health Services Authority on…" at bounding box center [722, 325] width 936 height 34
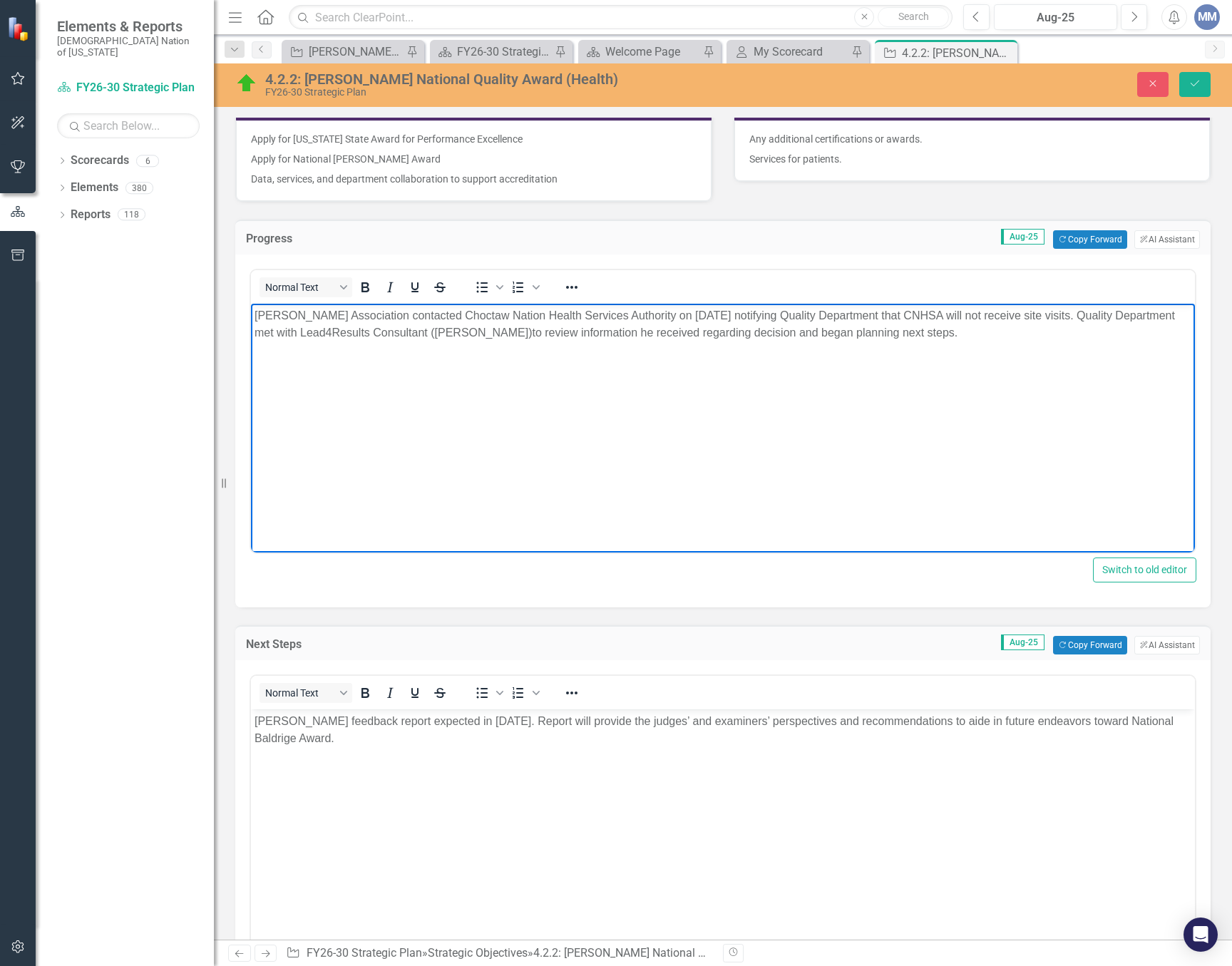
drag, startPoint x: 769, startPoint y: 443, endPoint x: 1031, endPoint y: 309, distance: 294.3
click at [769, 442] on body "[PERSON_NAME] Association contacted Choctaw Nation Health Services Authority on…" at bounding box center [722, 411] width 943 height 214
click at [1197, 76] on button "Save" at bounding box center [1194, 85] width 31 height 25
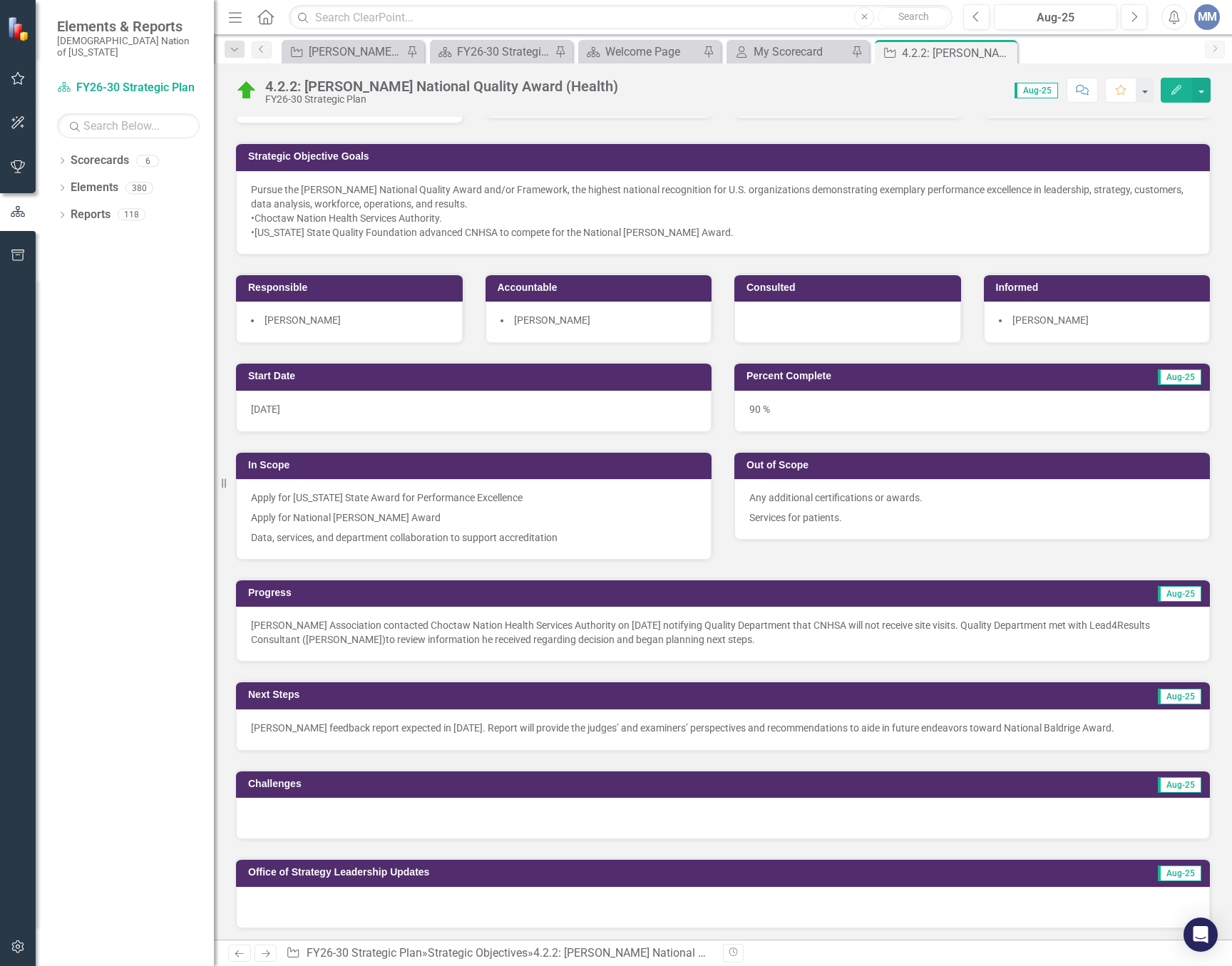
scroll to position [0, 0]
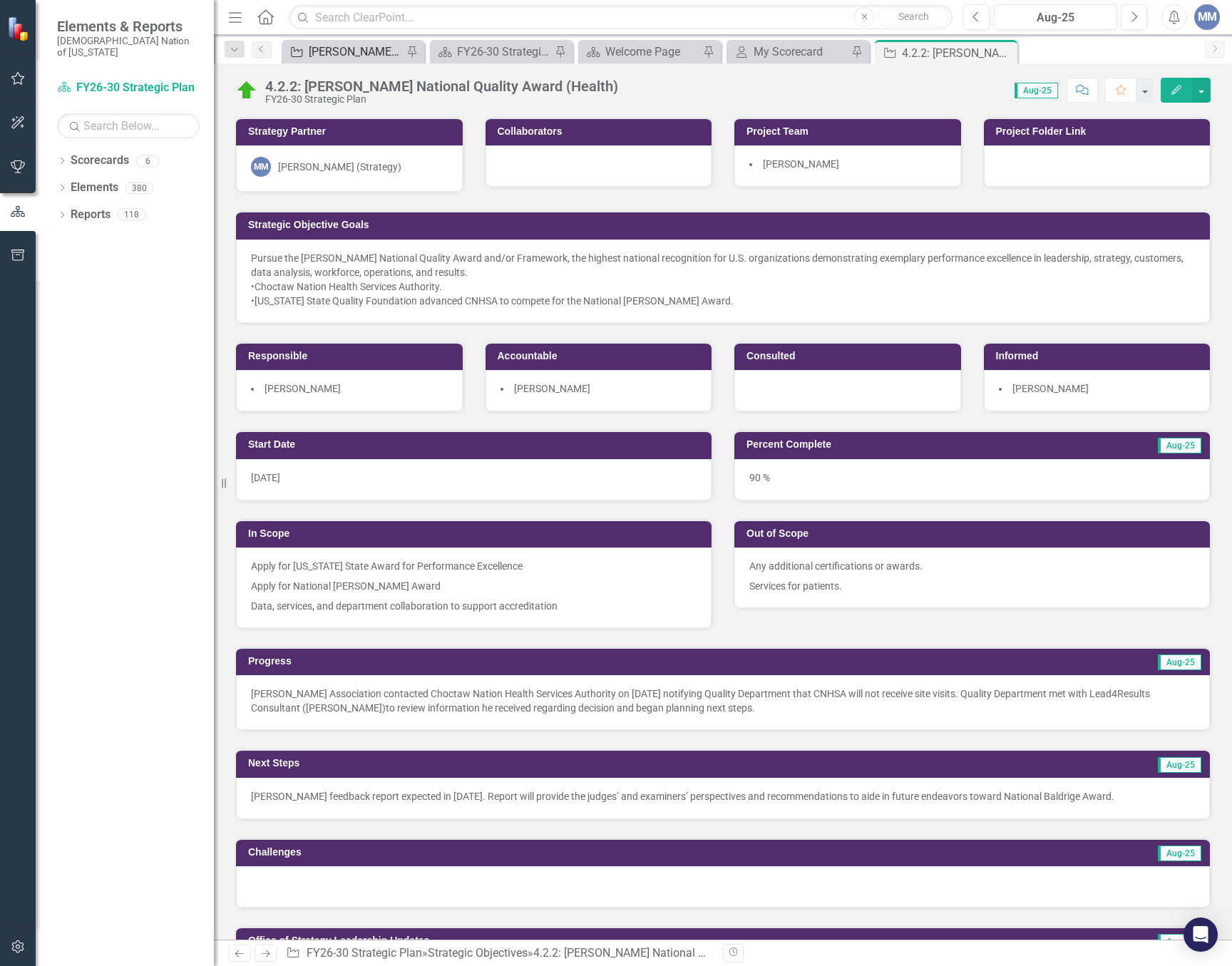
click at [357, 51] on div "[PERSON_NAME] SO's" at bounding box center [355, 52] width 94 height 18
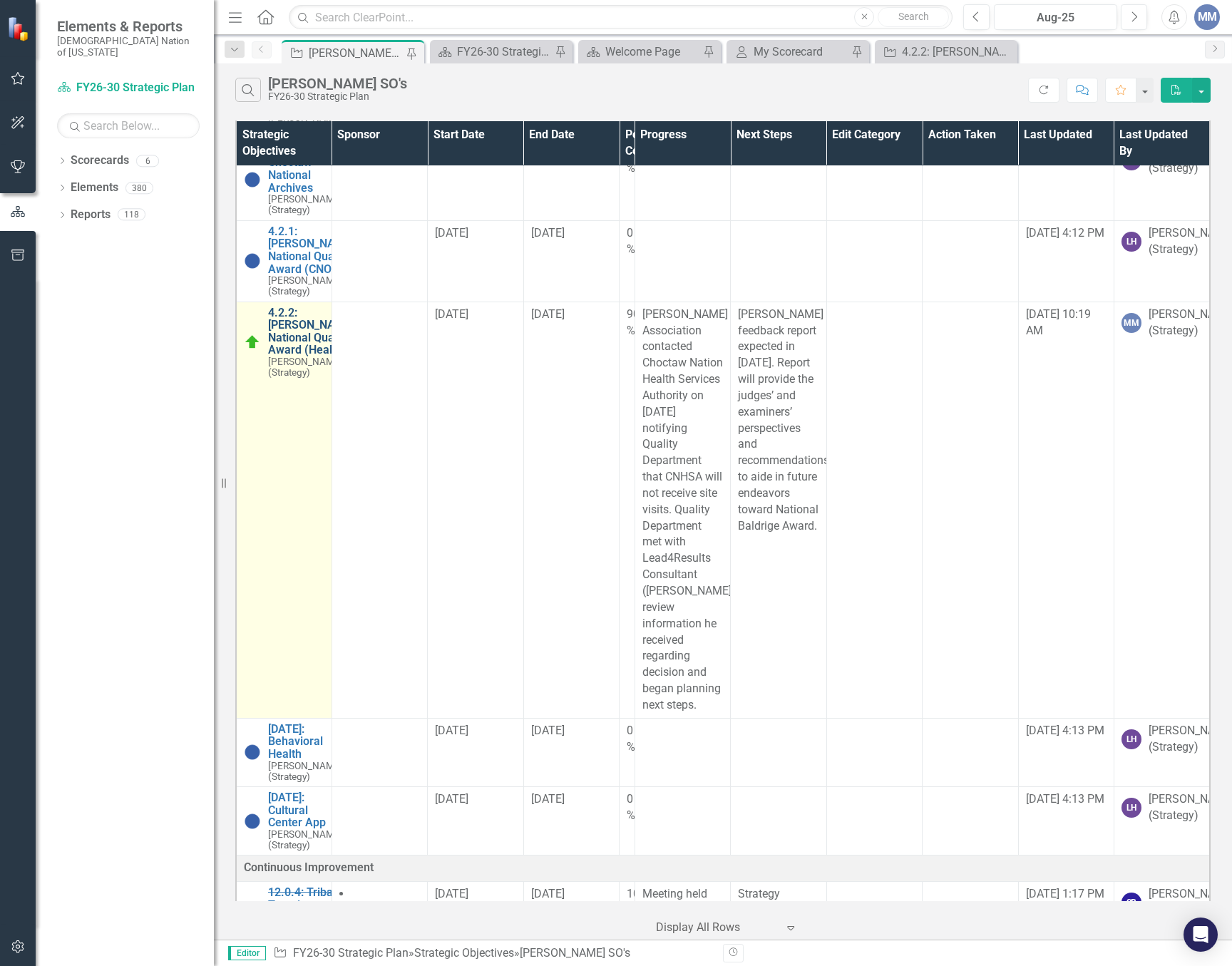
scroll to position [72, 0]
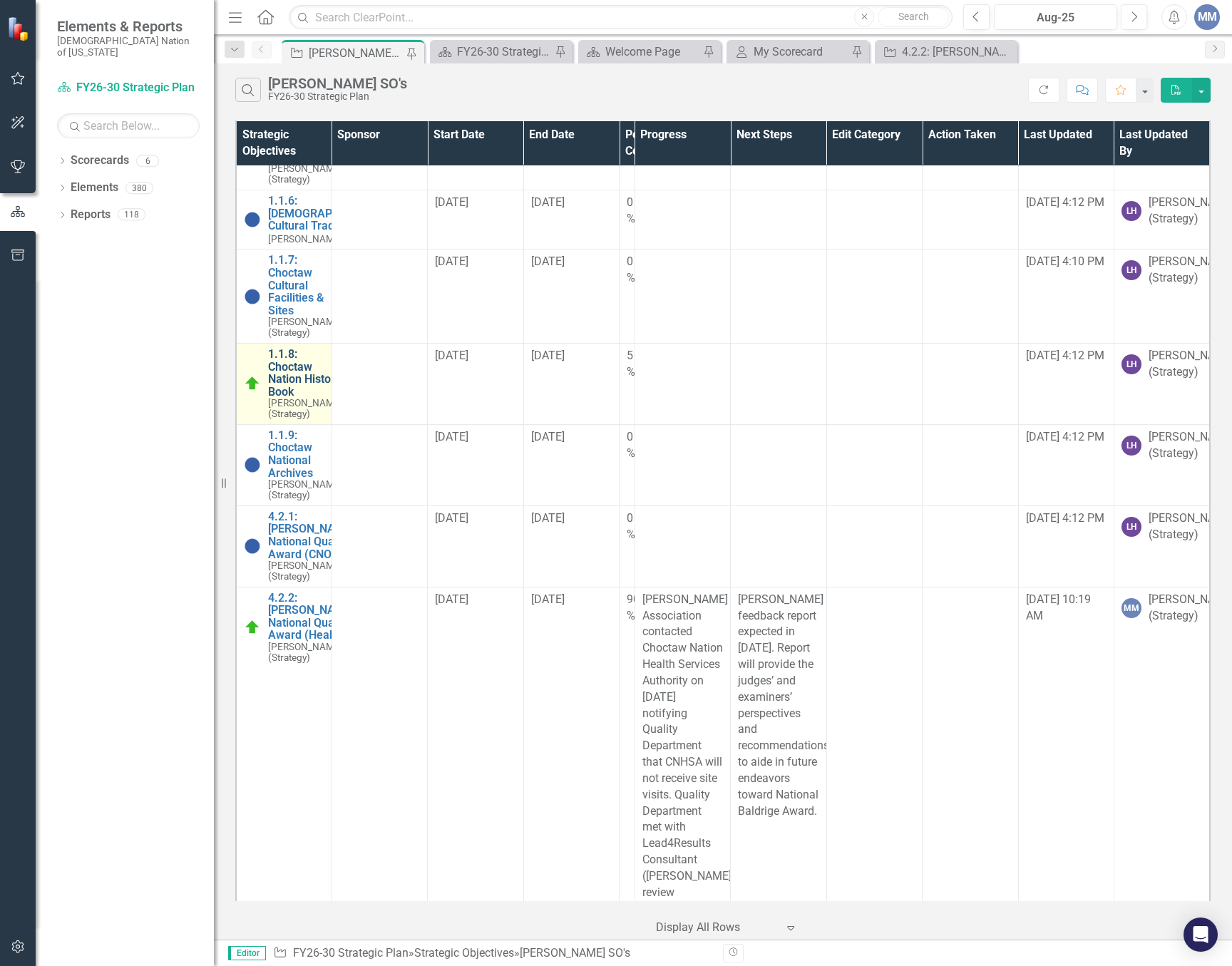
click at [308, 398] on link "1.1.8: Choctaw Nation History Book" at bounding box center [306, 373] width 75 height 50
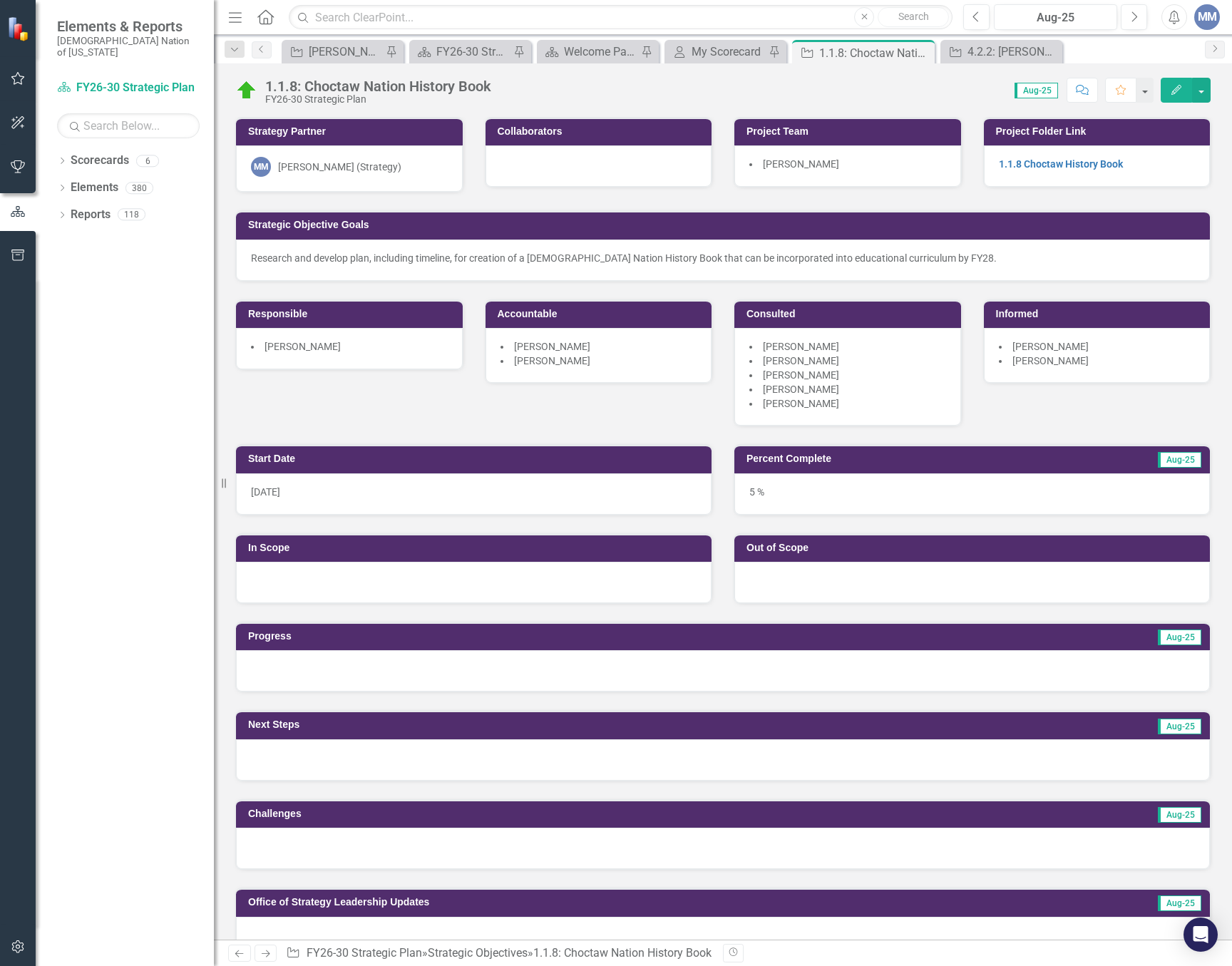
scroll to position [285, 0]
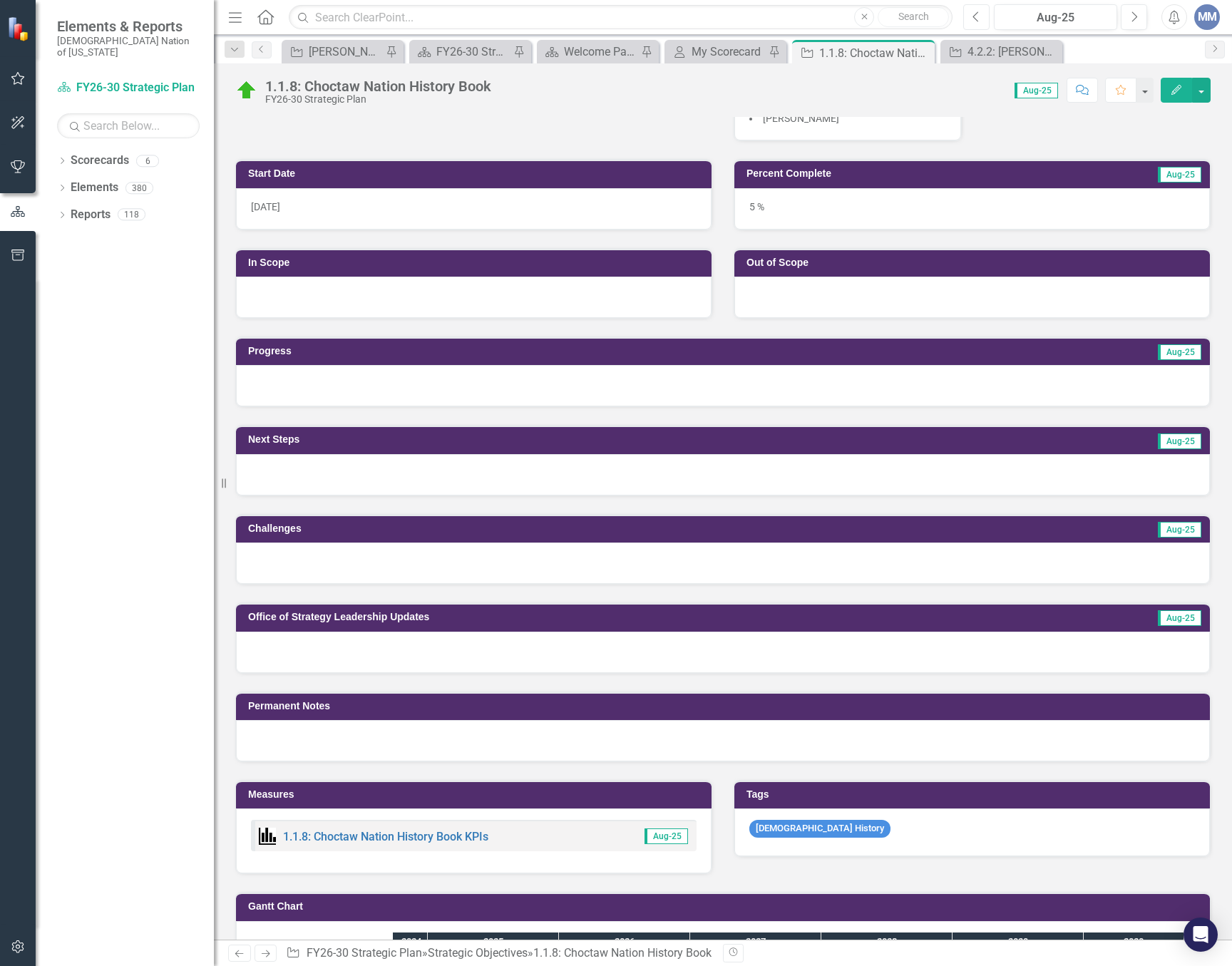
click at [966, 17] on button "Previous" at bounding box center [975, 17] width 26 height 26
